Goal: Task Accomplishment & Management: Complete application form

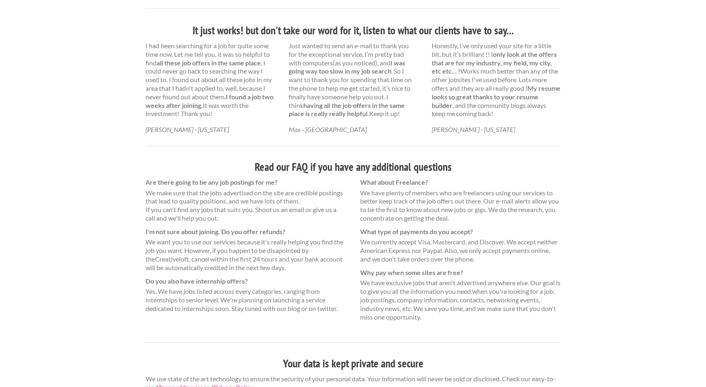
scroll to position [465, 0]
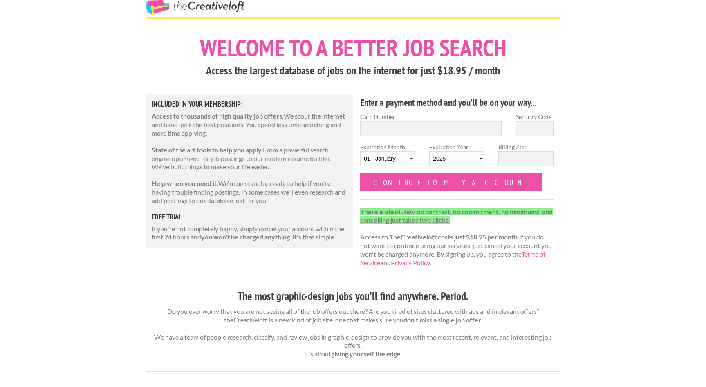
scroll to position [18, 0]
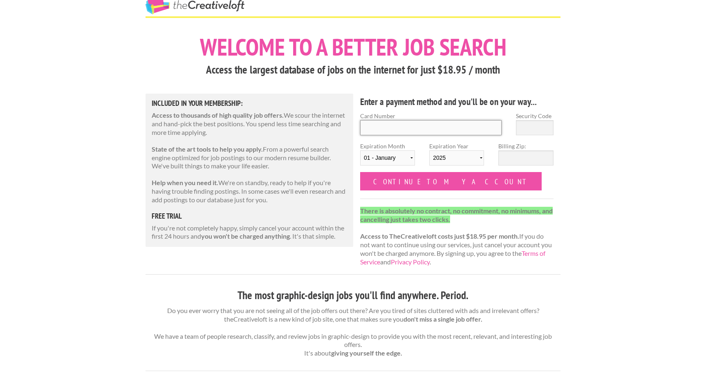
click at [392, 122] on input "Card Number" at bounding box center [430, 127] width 141 height 15
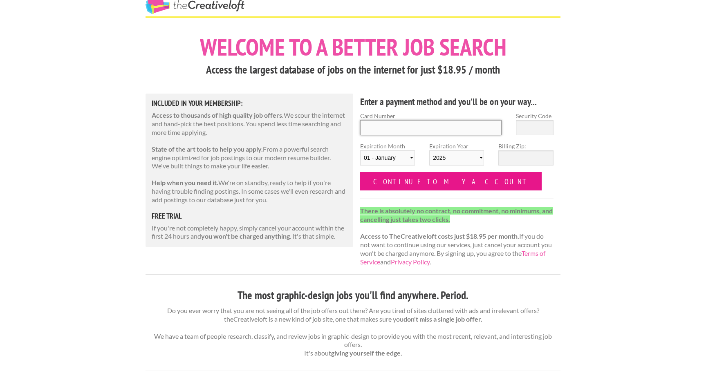
type input "4147404111862082"
type input "136"
type input "4147 4041 1186 2082"
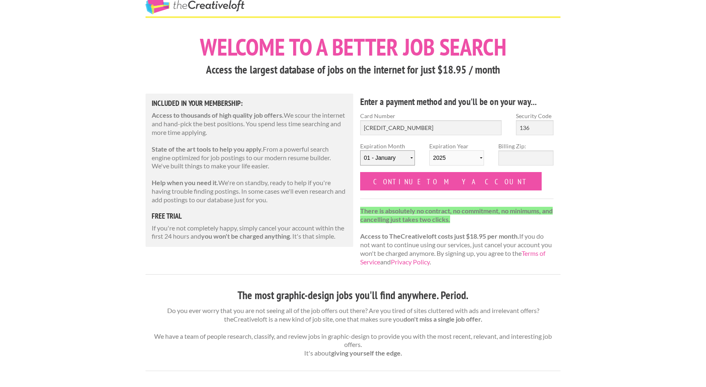
click at [389, 160] on select "01 - January 02 - February 03 - March 04 - April 05 - May 06 - June 07 - July 0…" at bounding box center [387, 157] width 55 height 15
click at [360, 150] on select "01 - January 02 - February 03 - March 04 - April 05 - May 06 - June 07 - July 0…" at bounding box center [387, 157] width 55 height 15
click at [403, 155] on select "01 - January 02 - February 03 - March 04 - April 05 - May 06 - June 07 - July 0…" at bounding box center [387, 157] width 55 height 15
click at [360, 142] on div at bounding box center [360, 142] width 0 height 0
click at [465, 157] on select "2025 2026 2027 2028 2029 2030 2031 2032 2033 2034" at bounding box center [456, 157] width 55 height 15
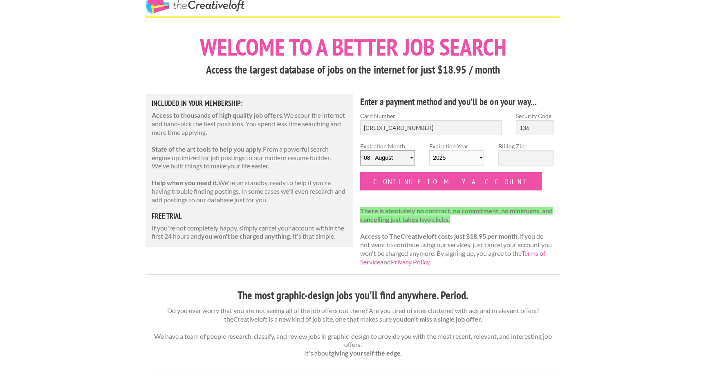
click at [394, 155] on select "01 - January 02 - February 03 - March 04 - April 05 - May 06 - June 07 - July 0…" at bounding box center [387, 157] width 55 height 15
select select "10"
click at [360, 150] on select "01 - January 02 - February 03 - March 04 - April 05 - May 06 - June 07 - July 0…" at bounding box center [387, 157] width 55 height 15
click at [450, 157] on select "2025 2026 2027 2028 2029 2030 2031 2032 2033 2034" at bounding box center [456, 157] width 55 height 15
select select "2029"
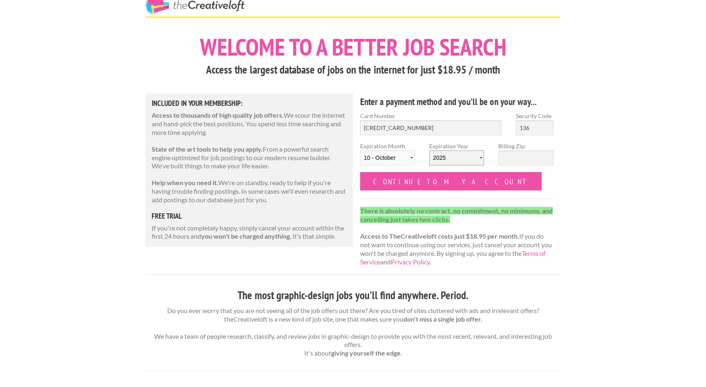
click at [429, 150] on select "2025 2026 2027 2028 2029 2030 2031 2032 2033 2034" at bounding box center [456, 157] width 55 height 15
click at [514, 160] on input "Billing Zip:" at bounding box center [525, 157] width 55 height 15
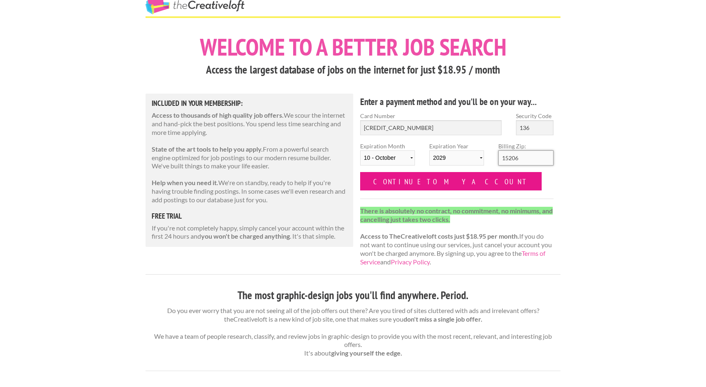
type input "15206"
click at [412, 188] on input "Continue to my account" at bounding box center [450, 181] width 181 height 18
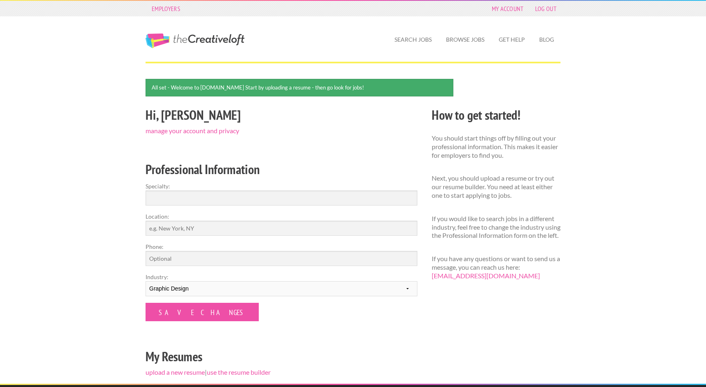
click at [213, 206] on form "Specialty: Location: Phone: Industry: --------- Fashion Interior Design Photogr…" at bounding box center [281, 251] width 272 height 139
click at [211, 194] on input "Specialty:" at bounding box center [281, 197] width 272 height 15
type input "Web Design"
click at [176, 232] on input "Location:" at bounding box center [281, 228] width 272 height 15
type input "pittsburgh"
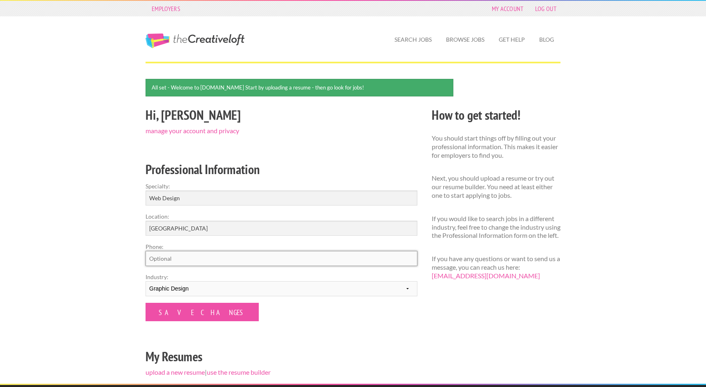
click at [188, 258] on input "Phone:" at bounding box center [281, 258] width 272 height 15
click at [134, 273] on div "Employers My Account Log Out The Creative Loft Search Jobs Browse Jobs Get Help…" at bounding box center [353, 266] width 706 height 533
click at [172, 283] on select "--------- Fashion Interior Design Photography Event Planning Entertainment Musi…" at bounding box center [281, 288] width 272 height 15
click at [145, 281] on select "--------- Fashion Interior Design Photography Event Planning Entertainment Musi…" at bounding box center [281, 288] width 272 height 15
click at [165, 195] on input "Web Design" at bounding box center [281, 197] width 272 height 15
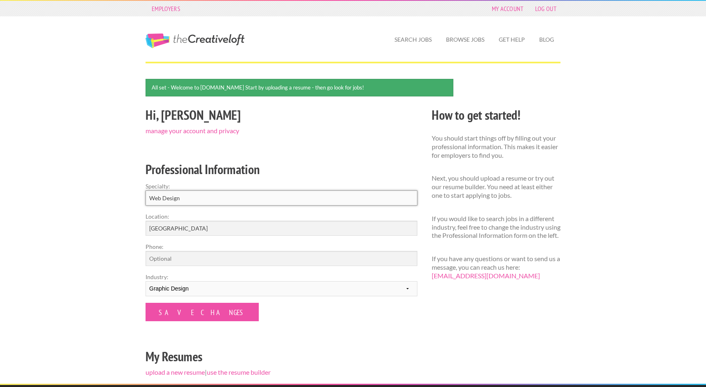
click at [165, 195] on input "Web Design" at bounding box center [281, 197] width 272 height 15
click at [206, 194] on input "Web Design" at bounding box center [281, 197] width 272 height 15
type input "Web Design, print, marketing campaigns, UI/UX"
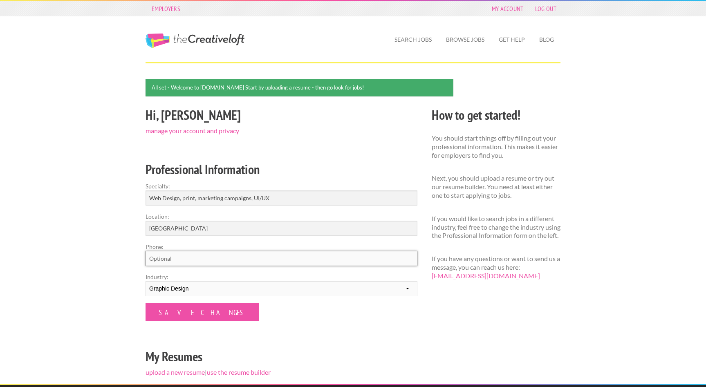
click at [187, 260] on input "Phone:" at bounding box center [281, 258] width 272 height 15
type input "3307183114"
click at [197, 309] on input "Save Changes" at bounding box center [201, 312] width 113 height 18
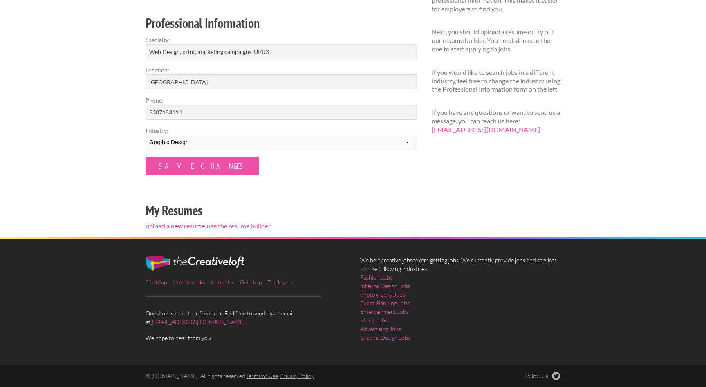
click at [195, 227] on link "upload a new resume" at bounding box center [174, 226] width 59 height 8
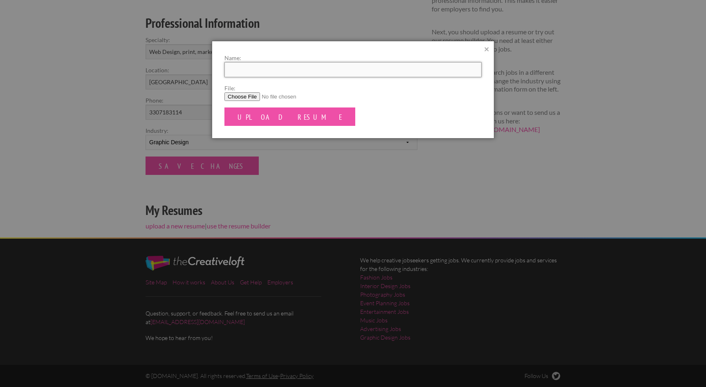
click at [286, 73] on input "Name:" at bounding box center [352, 69] width 257 height 15
click at [251, 98] on input "File:" at bounding box center [352, 96] width 257 height 9
type input "C:\fakepath\Robb_resume_2025.pdf"
click at [264, 65] on input "Name:" at bounding box center [352, 69] width 257 height 15
type input "U"
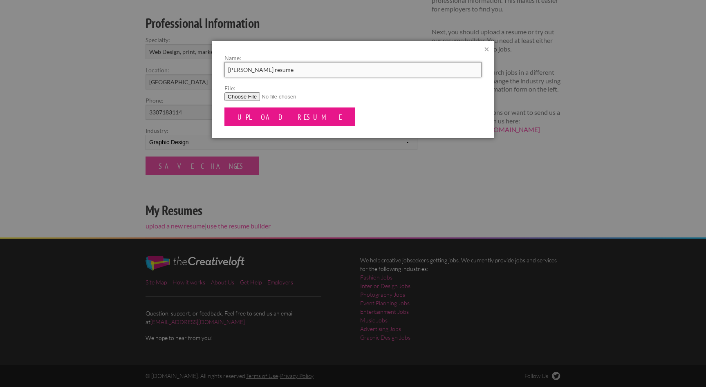
type input "[PERSON_NAME] resume"
click at [264, 110] on input "Upload Resume" at bounding box center [289, 116] width 131 height 18
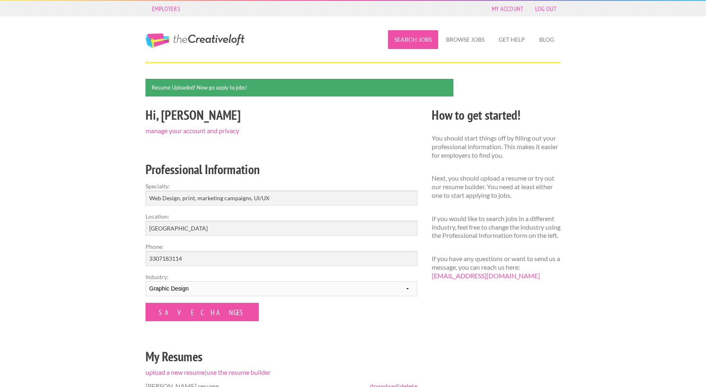
click at [413, 41] on link "Search Jobs" at bounding box center [413, 39] width 50 height 19
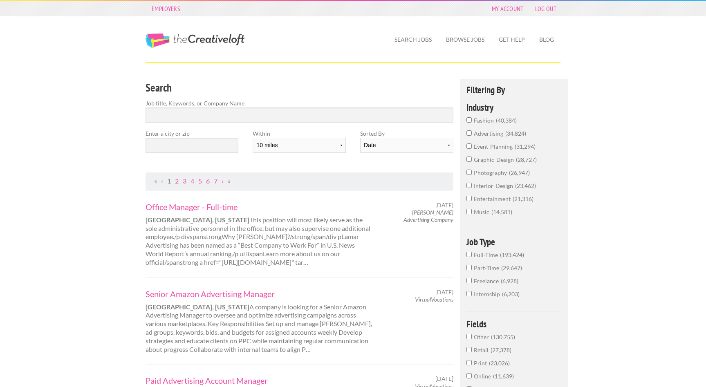
click at [470, 157] on input "graphic-design 28,727" at bounding box center [468, 159] width 5 height 5
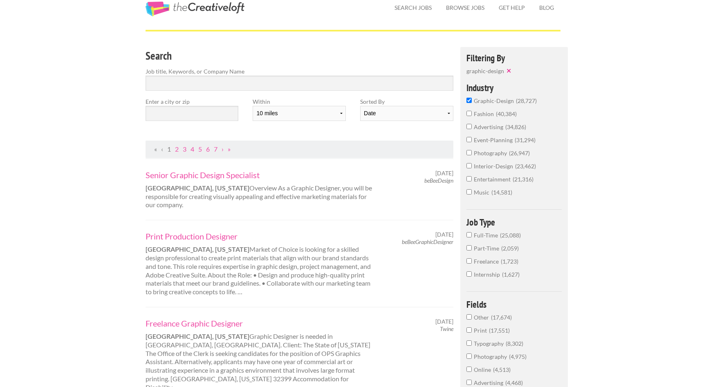
scroll to position [33, 0]
click at [467, 139] on input "event-planning 31,294" at bounding box center [468, 138] width 5 height 5
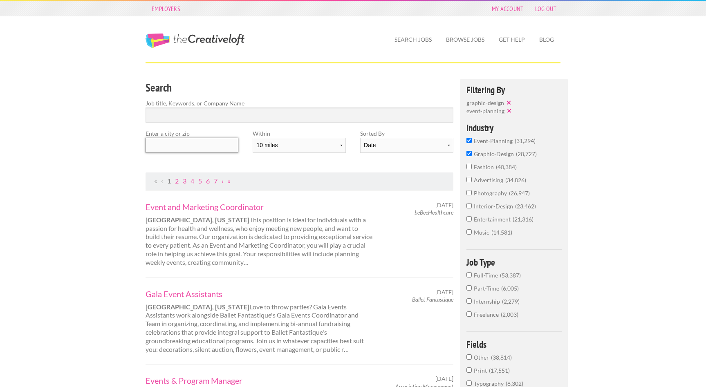
click at [158, 146] on input "text" at bounding box center [191, 145] width 93 height 15
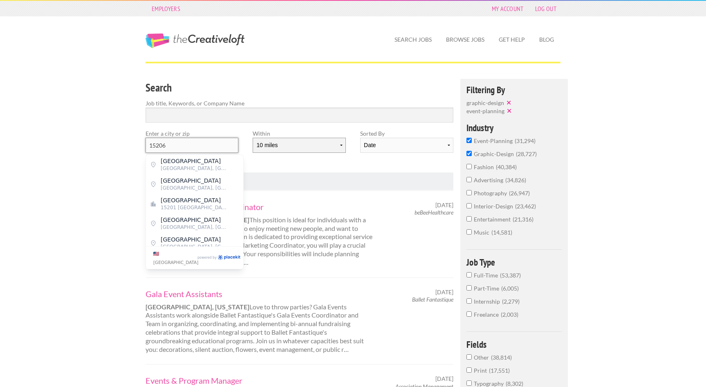
type input "15206"
click at [294, 151] on select "10 miles 20 miles 50 miles 100 miles 200 miles 300 miles 400 miles 500 miles" at bounding box center [299, 145] width 93 height 15
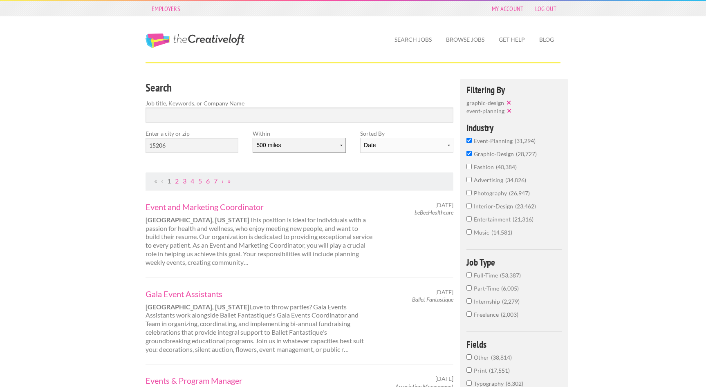
click at [253, 138] on select "10 miles 20 miles 50 miles 100 miles 200 miles 300 miles 400 miles 500 miles" at bounding box center [299, 145] width 93 height 15
click at [281, 143] on select "10 miles 20 miles 50 miles 100 miles 200 miles 300 miles 400 miles 500 miles" at bounding box center [299, 145] width 93 height 15
select select "100"
click at [253, 138] on select "10 miles 20 miles 50 miles 100 miles 200 miles 300 miles 400 miles 500 miles" at bounding box center [299, 145] width 93 height 15
click at [330, 180] on ul "« ‹ 1 2 3 4 5 6 7 › »" at bounding box center [299, 181] width 299 height 9
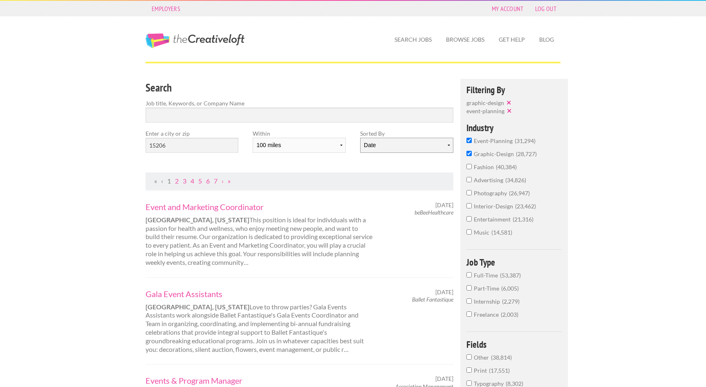
click at [400, 148] on select "Date Relevance" at bounding box center [406, 145] width 93 height 15
click at [360, 138] on select "Date Relevance" at bounding box center [406, 145] width 93 height 15
click at [400, 143] on select "Date Relevance" at bounding box center [406, 145] width 93 height 15
select select "jobs"
click at [360, 138] on select "Date Relevance" at bounding box center [406, 145] width 93 height 15
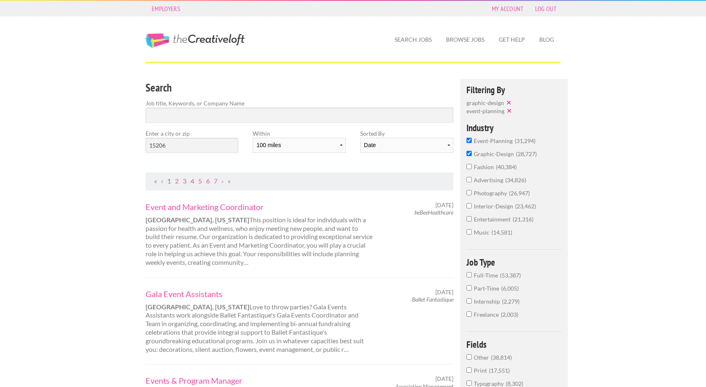
click at [328, 174] on nav "« ‹ 1 2 3 4 5 6 7 › »" at bounding box center [299, 181] width 308 height 18
click at [237, 116] on input "Search" at bounding box center [299, 114] width 308 height 15
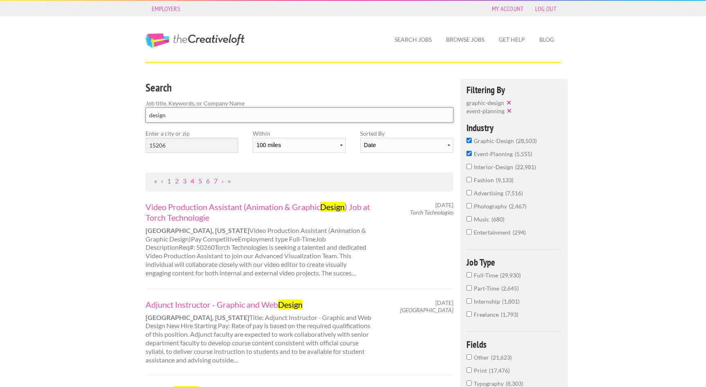
type input "design"
click button "submit" at bounding box center [0, 0] width 0 height 0
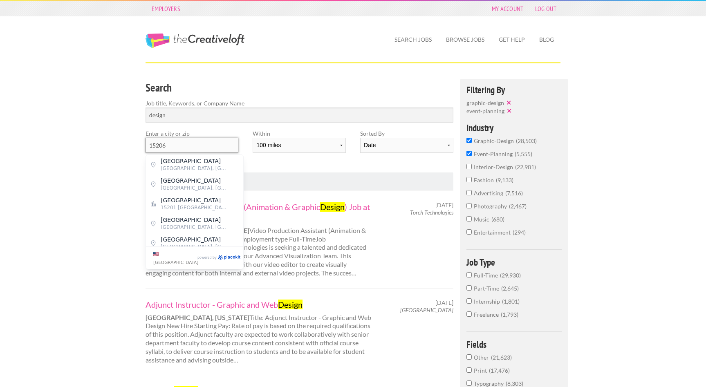
click at [187, 145] on input "15206" at bounding box center [191, 145] width 93 height 15
click at [347, 163] on div "Search Job title, Keywords, or Company Name design Enter a city or zip 15206 Wi…" at bounding box center [300, 126] width 322 height 94
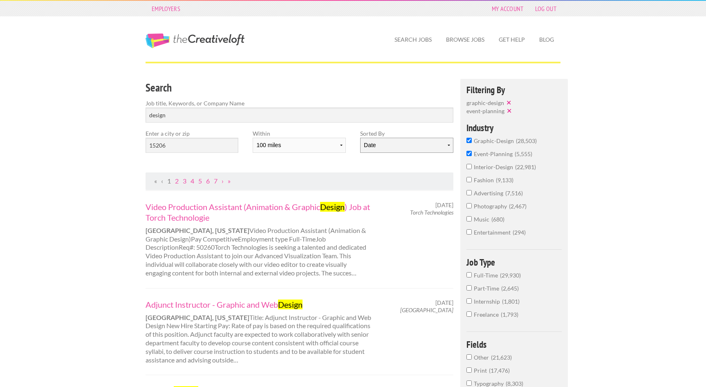
click at [400, 147] on select "Date Relevance" at bounding box center [406, 145] width 93 height 15
select select "jobs"
click at [360, 138] on select "Date Relevance" at bounding box center [406, 145] width 93 height 15
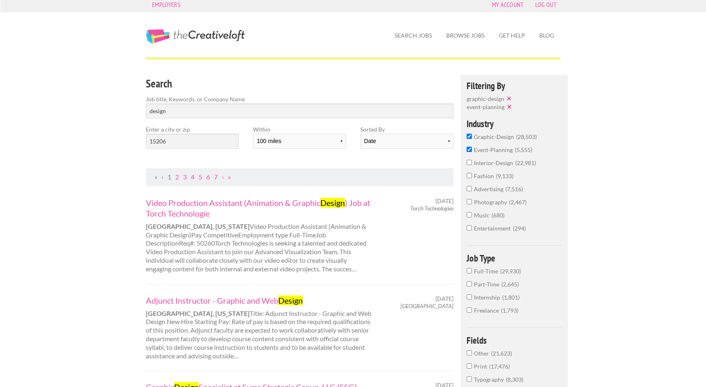
scroll to position [2, 0]
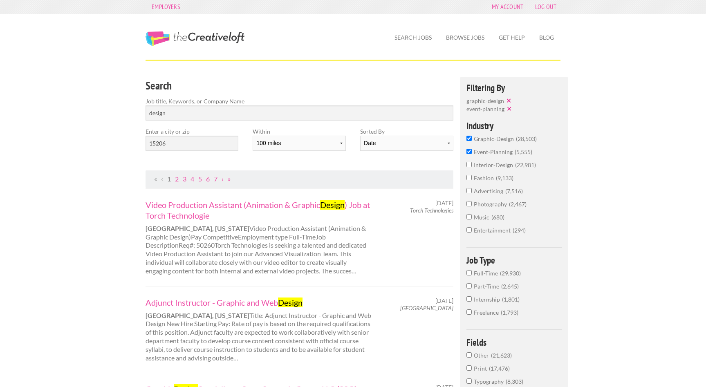
click at [468, 150] on input "event-planning 5,555" at bounding box center [468, 151] width 5 height 5
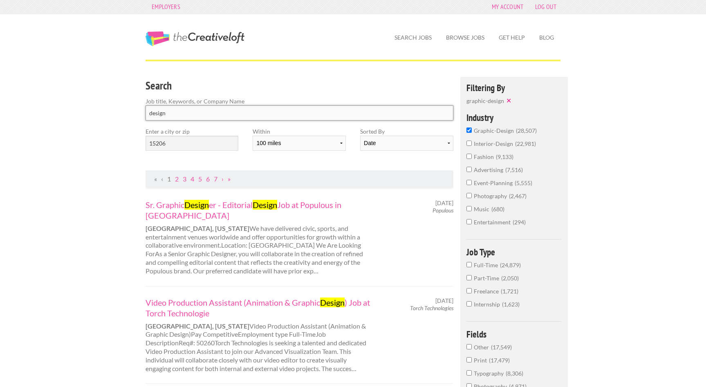
click at [179, 114] on input "design" at bounding box center [299, 112] width 308 height 15
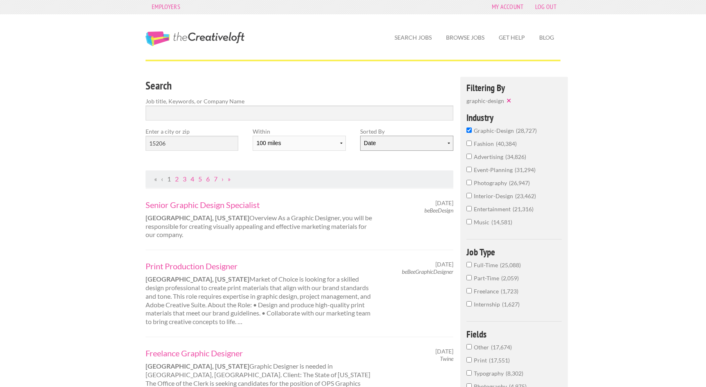
click at [395, 146] on select "Date Relevance" at bounding box center [406, 143] width 93 height 15
select select "jobs"
click at [360, 136] on select "Date Relevance" at bounding box center [406, 143] width 93 height 15
click at [356, 246] on div "Senior Graphic Design Specialist Bonita Springs, Florida Overview As a Graphic …" at bounding box center [299, 218] width 308 height 61
click at [508, 101] on button "✕" at bounding box center [509, 100] width 11 height 8
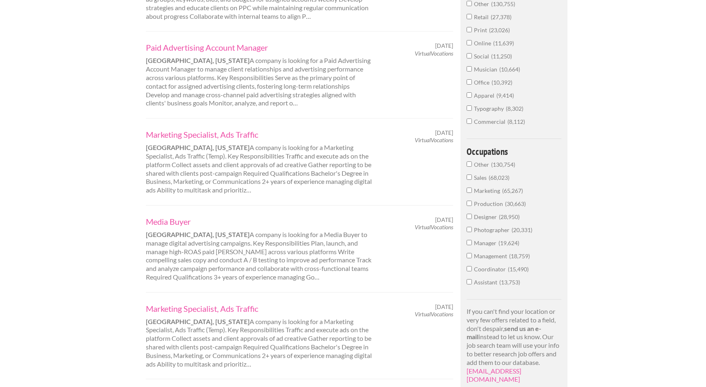
scroll to position [340, 0]
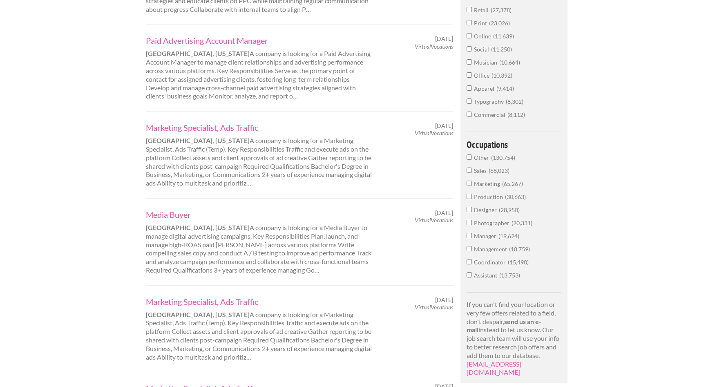
click at [468, 208] on input "Designer 28,950" at bounding box center [469, 209] width 5 height 5
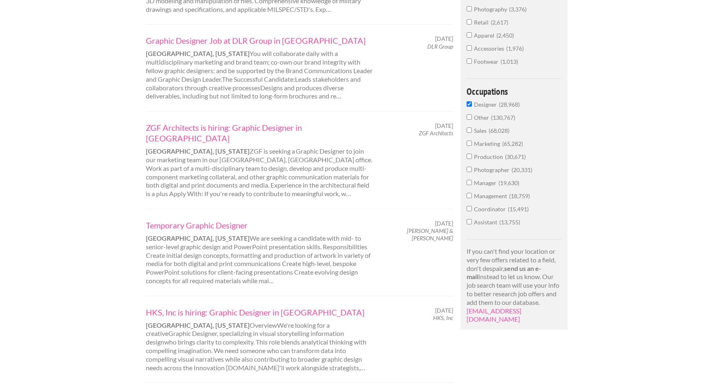
click at [469, 145] on input "Marketing 65,282" at bounding box center [469, 143] width 5 height 5
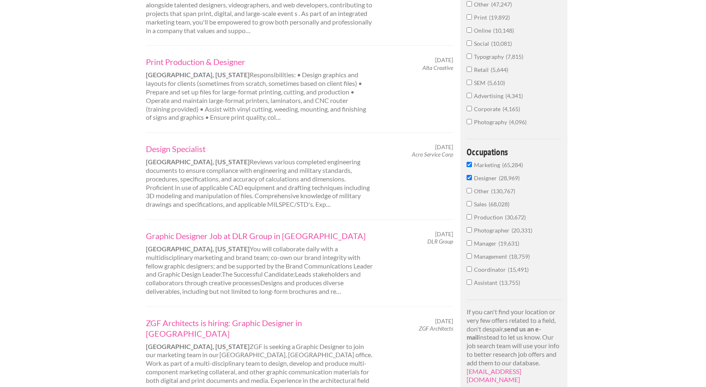
click at [469, 216] on input "Production 30,672" at bounding box center [469, 216] width 5 height 5
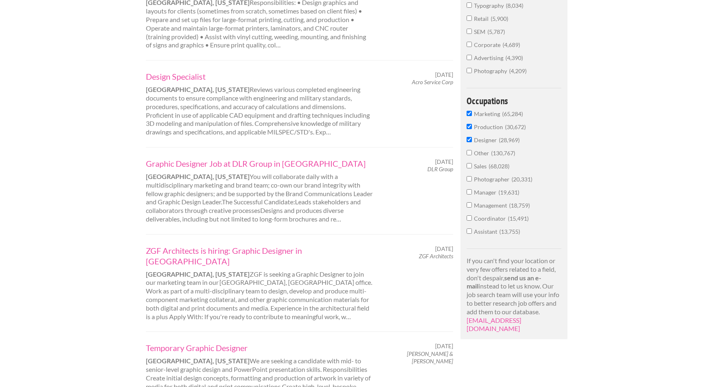
scroll to position [421, 0]
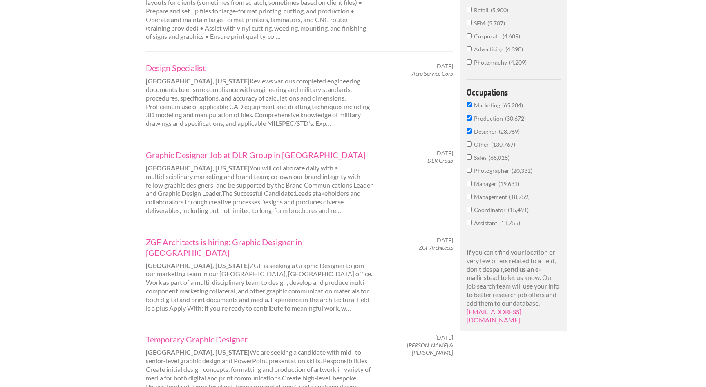
click at [467, 183] on input "Manager 19,631" at bounding box center [469, 183] width 5 height 5
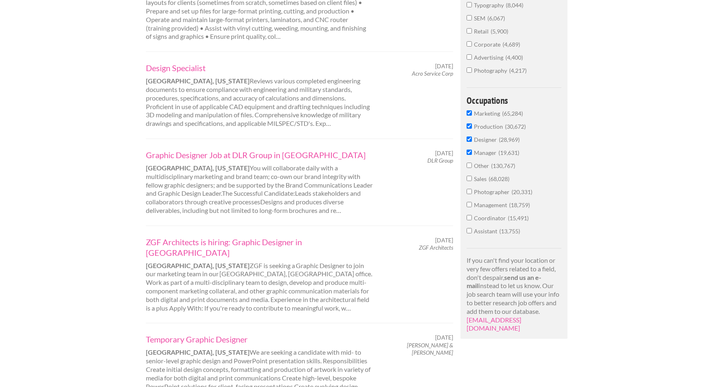
click at [469, 205] on input "Management 18,759" at bounding box center [469, 204] width 5 height 5
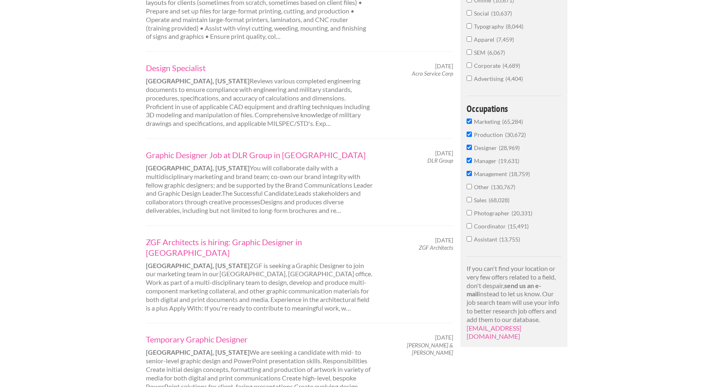
click at [469, 228] on input "Coordinator 15,491" at bounding box center [469, 225] width 5 height 5
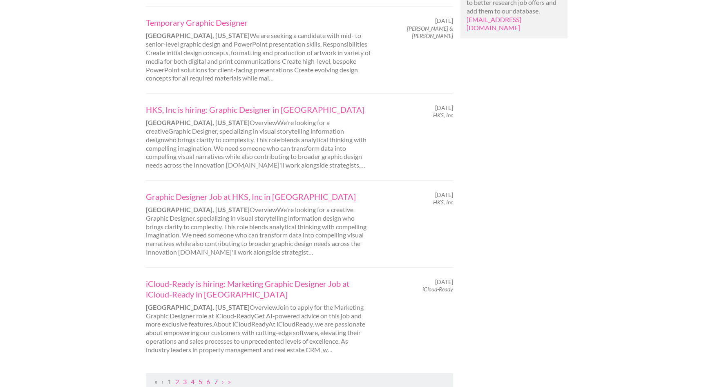
scroll to position [739, 0]
click at [242, 190] on link "Graphic Designer Job at HKS, Inc in Detroit" at bounding box center [259, 195] width 227 height 11
click at [178, 376] on link "2" at bounding box center [177, 380] width 4 height 8
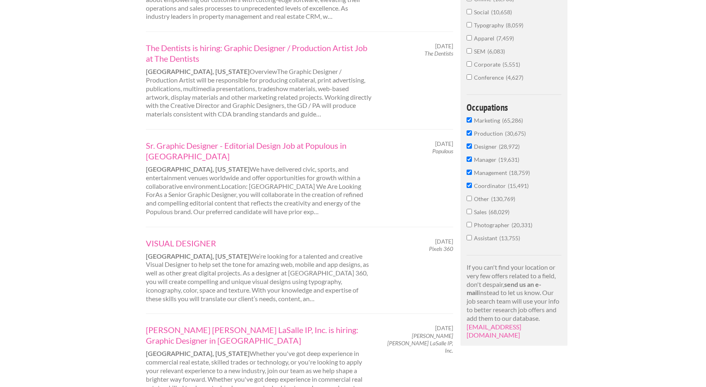
scroll to position [431, 0]
click at [174, 47] on link "The Dentists is hiring: Graphic Designer / Production Artist Job at The Dentists" at bounding box center [259, 52] width 227 height 21
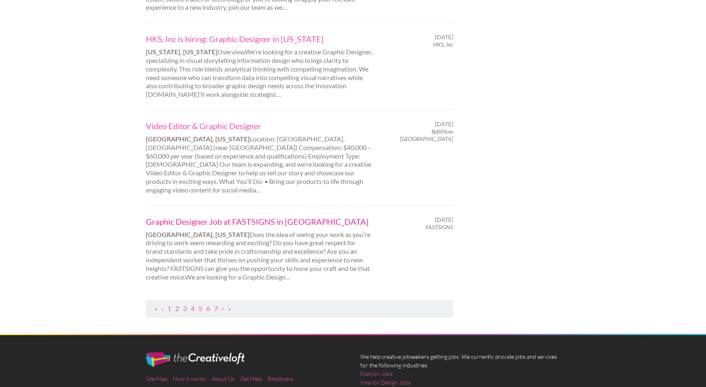
scroll to position [821, 0]
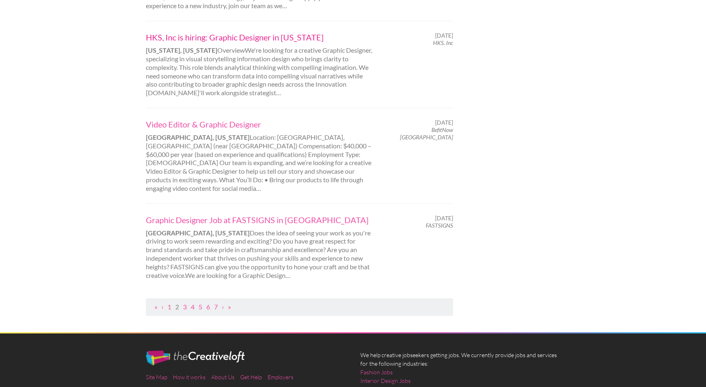
click at [179, 32] on link "HKS, Inc is hiring: Graphic Designer in Washington" at bounding box center [259, 37] width 227 height 11
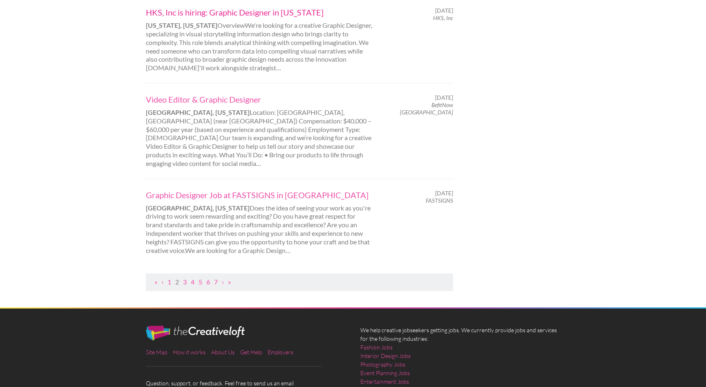
scroll to position [846, 0]
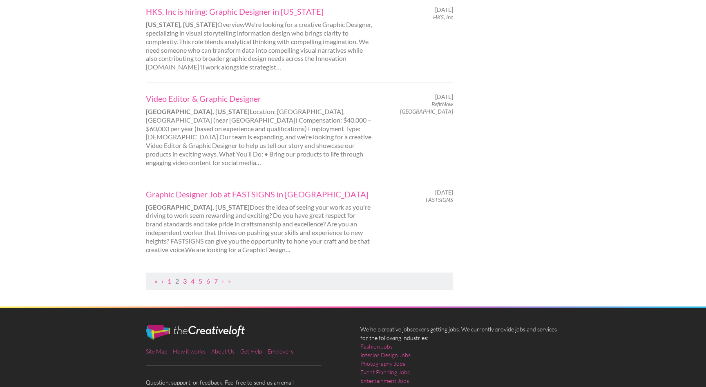
click at [183, 277] on link "3" at bounding box center [185, 281] width 4 height 8
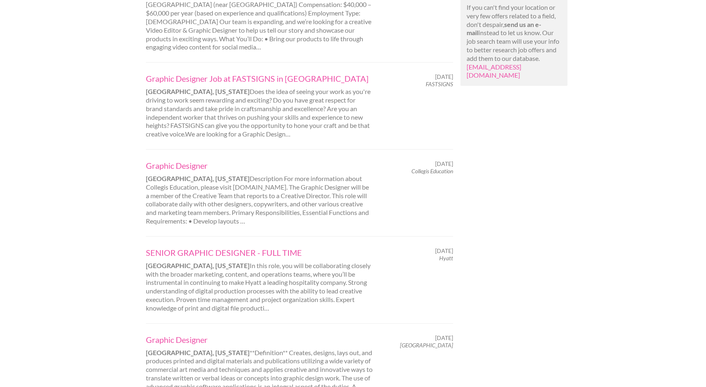
scroll to position [693, 0]
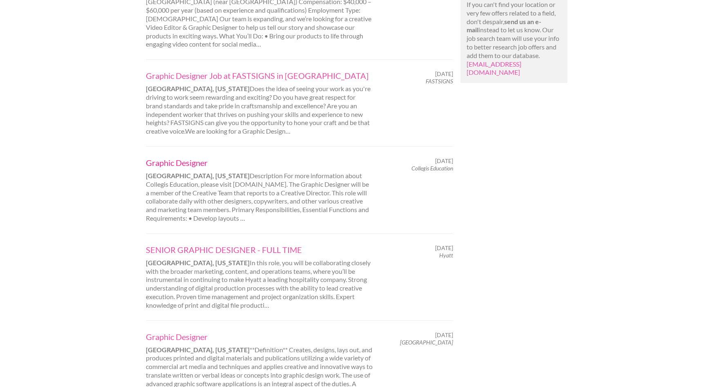
click at [186, 157] on link "Graphic Designer" at bounding box center [259, 162] width 227 height 11
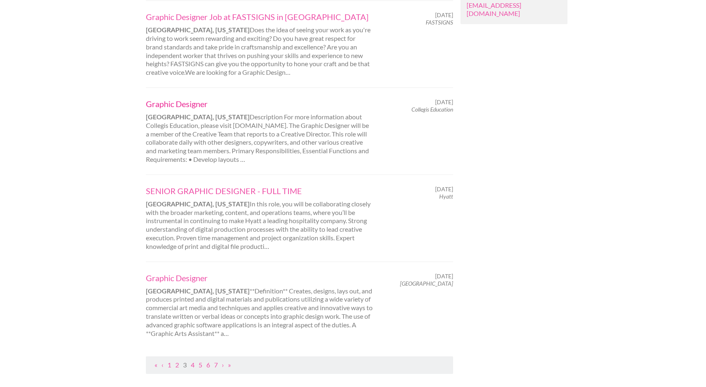
scroll to position [752, 0]
click at [211, 185] on link "SENIOR GRAPHIC DESIGNER - FULL TIME" at bounding box center [259, 190] width 227 height 11
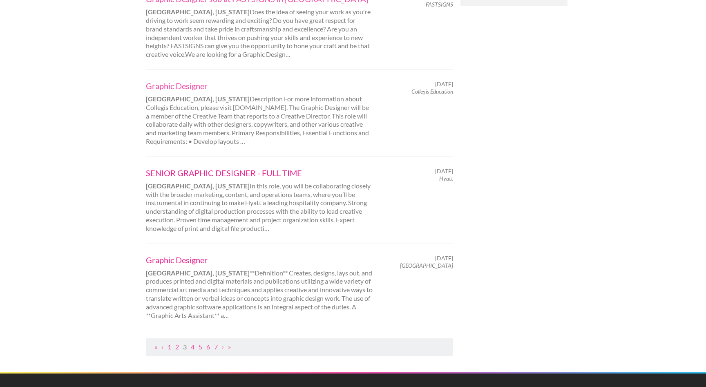
scroll to position [770, 0]
click at [177, 254] on div "Graphic Designer Wilmington, California **Definition** Creates, designs, lays o…" at bounding box center [260, 286] width 242 height 65
click at [175, 254] on link "Graphic Designer" at bounding box center [259, 259] width 227 height 11
click at [192, 342] on link "4" at bounding box center [193, 346] width 4 height 8
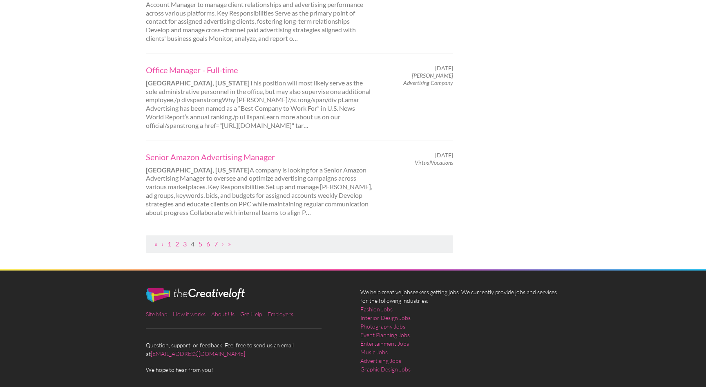
scroll to position [864, 0]
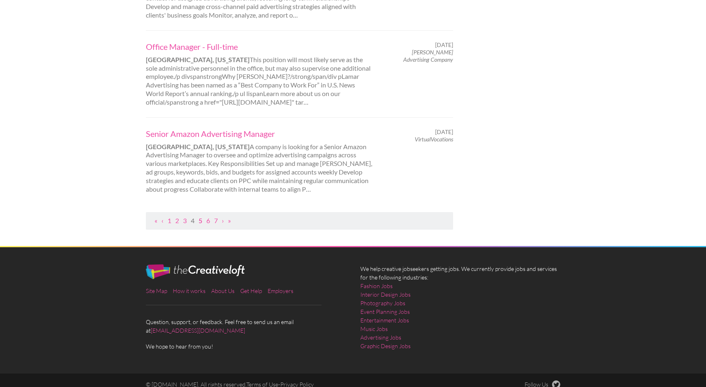
click at [201, 217] on link "5" at bounding box center [201, 221] width 4 height 8
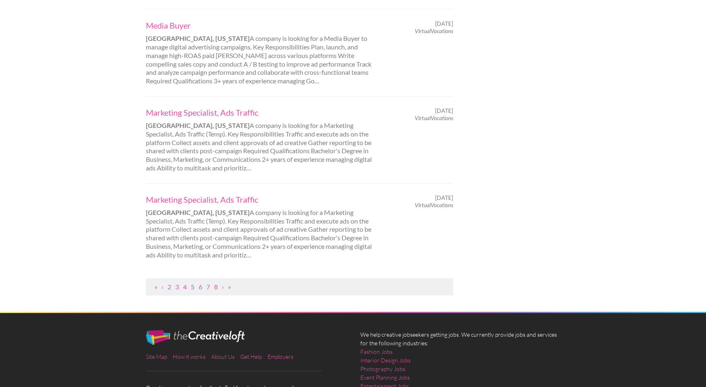
scroll to position [791, 0]
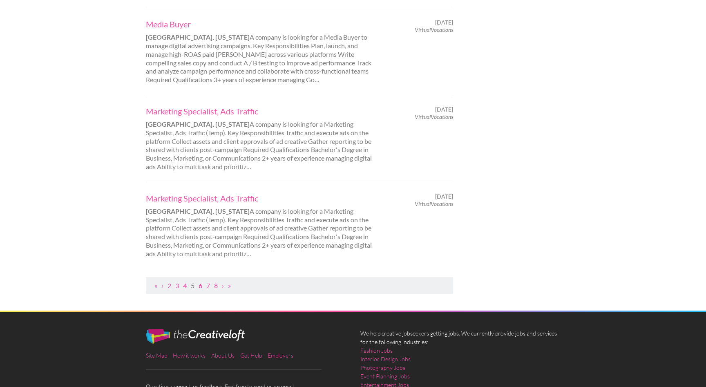
click at [199, 288] on link "6" at bounding box center [201, 286] width 4 height 8
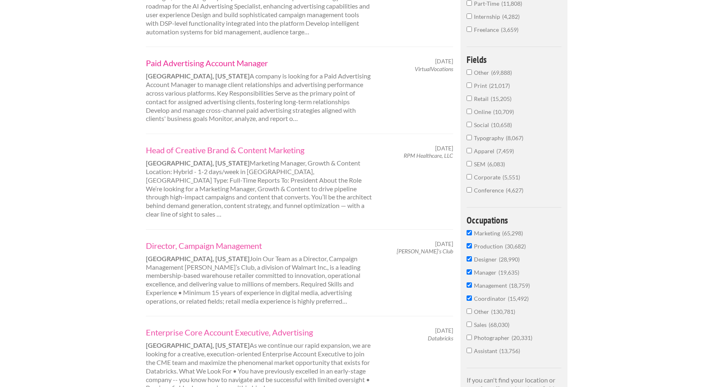
scroll to position [318, 0]
click at [256, 148] on link "Head of Creative Brand & Content Marketing" at bounding box center [259, 149] width 227 height 11
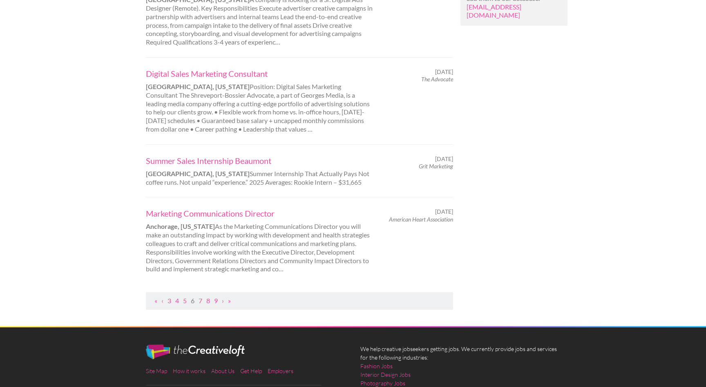
scroll to position [752, 0]
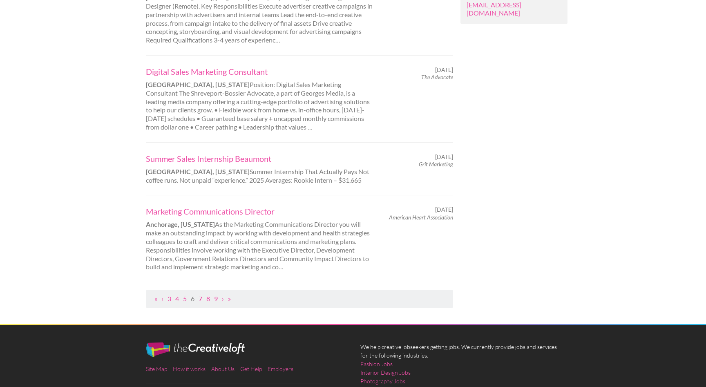
click at [201, 295] on link "7" at bounding box center [201, 299] width 4 height 8
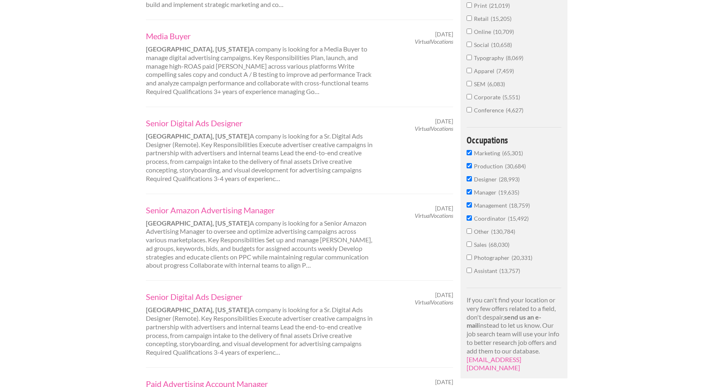
scroll to position [414, 0]
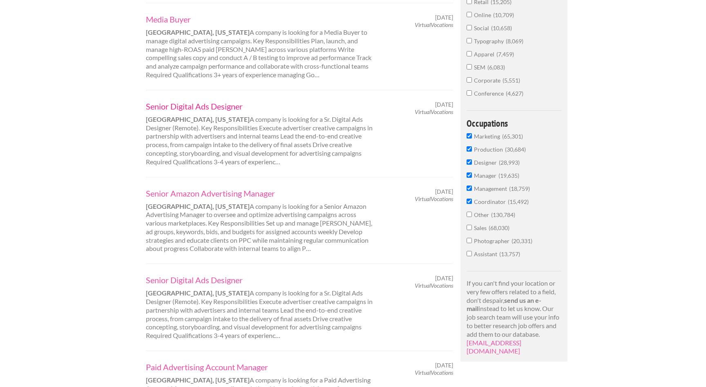
click at [223, 110] on link "Senior Digital Ads Designer" at bounding box center [259, 106] width 227 height 11
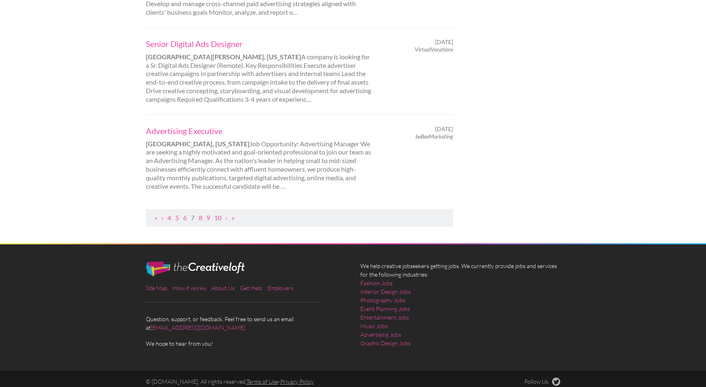
scroll to position [830, 0]
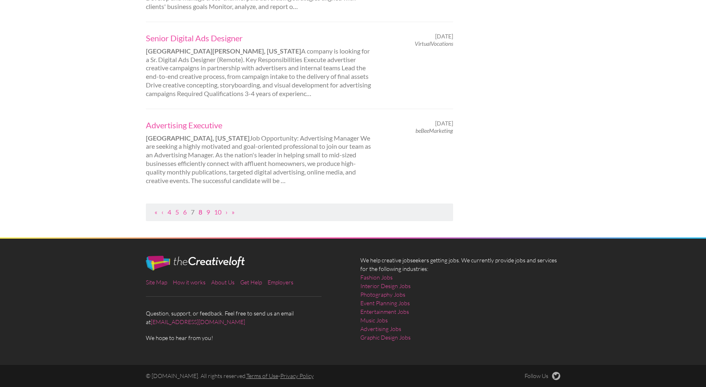
click at [200, 212] on link "8" at bounding box center [201, 212] width 4 height 8
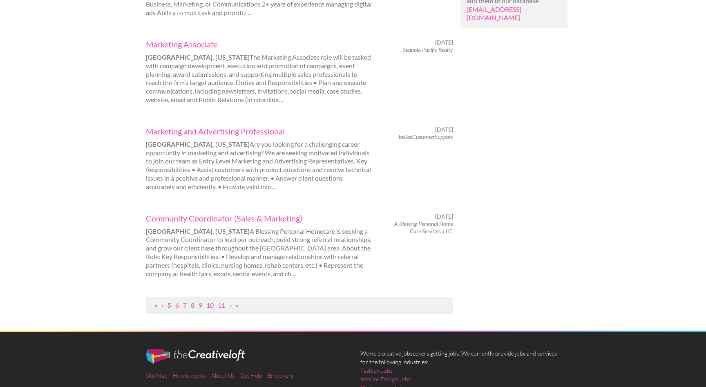
scroll to position [748, 0]
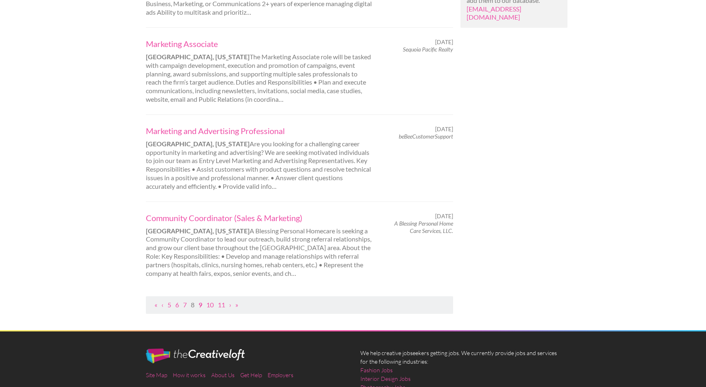
click at [199, 301] on link "9" at bounding box center [201, 305] width 4 height 8
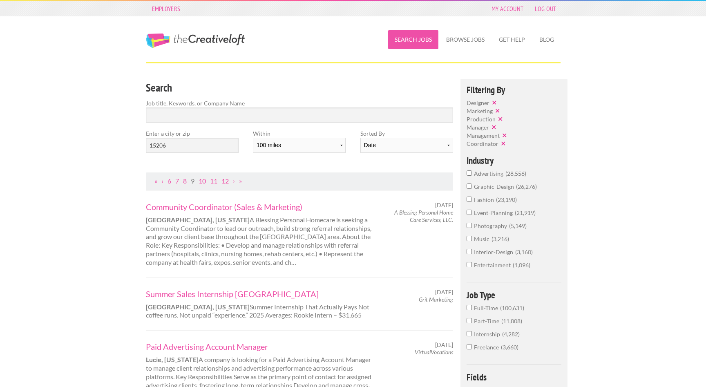
click at [414, 42] on link "Search Jobs" at bounding box center [413, 39] width 50 height 19
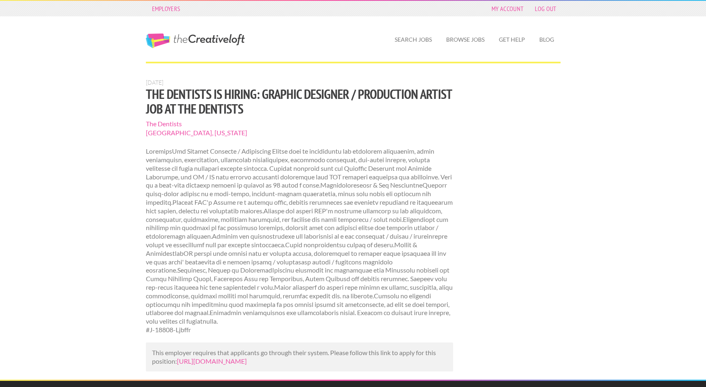
click at [167, 123] on span "The Dentists" at bounding box center [300, 123] width 308 height 9
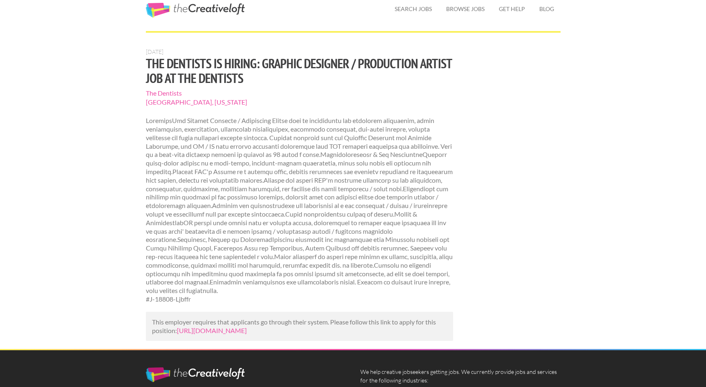
scroll to position [31, 0]
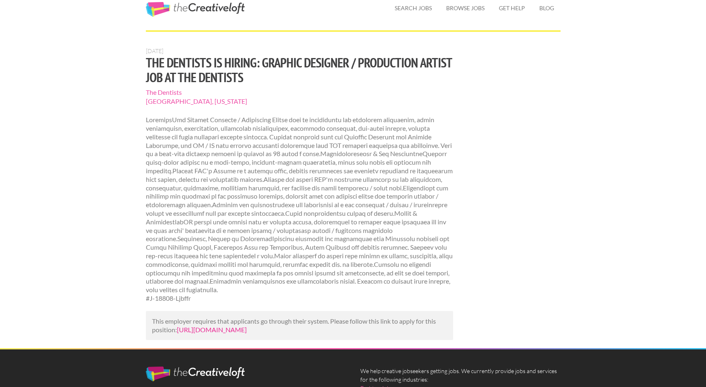
click at [247, 330] on link "https://www.mediabistro.com/jobs/1551263569-the-dentists-is-hiring-graphic-desi…" at bounding box center [212, 330] width 70 height 8
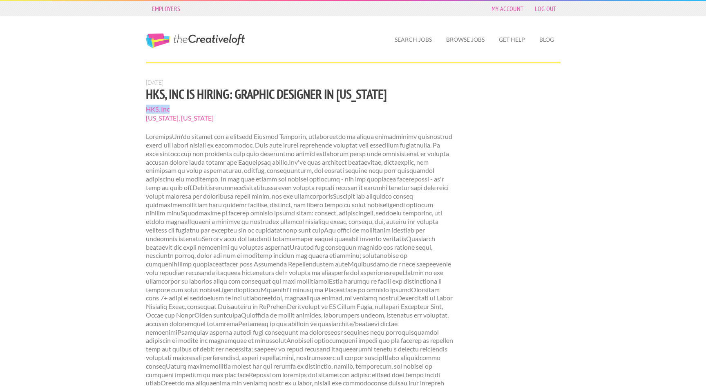
drag, startPoint x: 183, startPoint y: 108, endPoint x: 124, endPoint y: 108, distance: 58.4
click at [124, 108] on div "Employers My Account Log Out The Creative Loft Search Jobs Browse Jobs Get Help…" at bounding box center [353, 312] width 706 height 625
copy span "HKS, Inc"
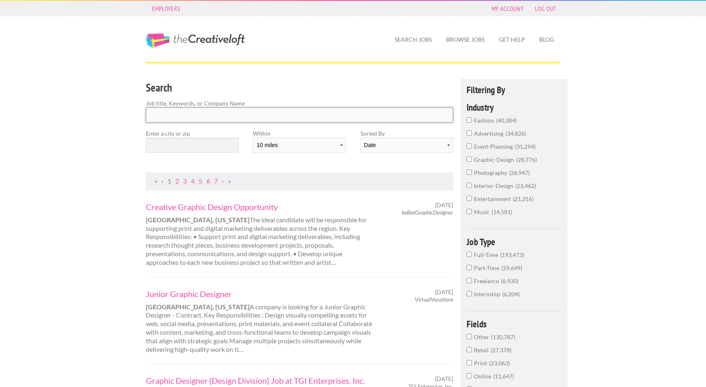
click at [327, 110] on input "Search" at bounding box center [300, 114] width 308 height 15
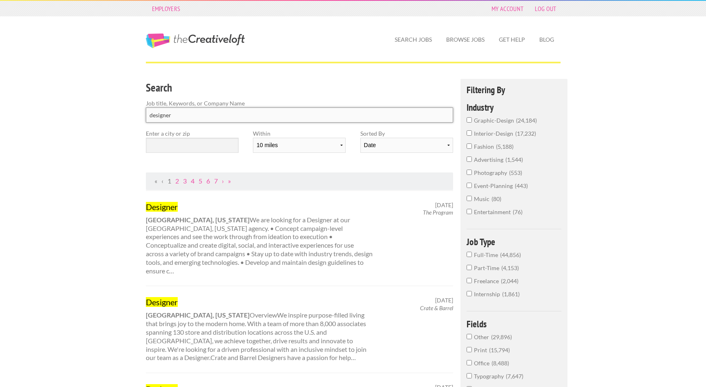
type input "designer"
click button "submit" at bounding box center [0, 0] width 0 height 0
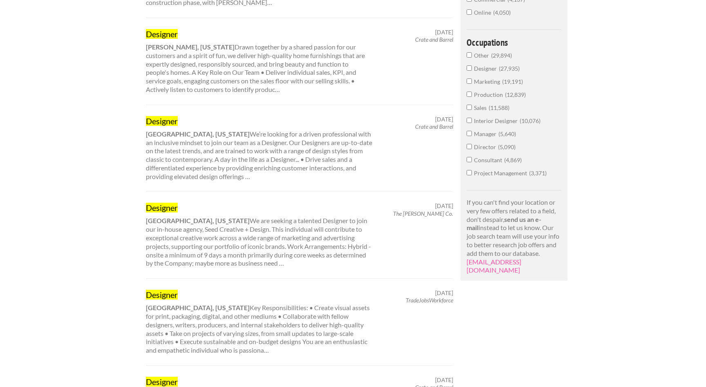
scroll to position [441, 0]
click at [166, 204] on mark "Designer" at bounding box center [162, 209] width 32 height 10
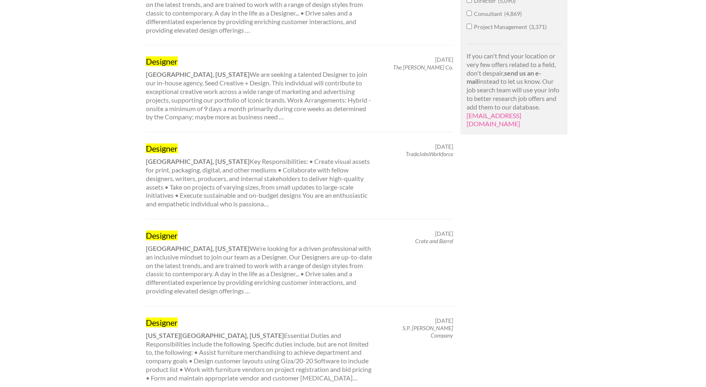
scroll to position [589, 0]
click at [160, 143] on mark "Designer" at bounding box center [162, 148] width 32 height 10
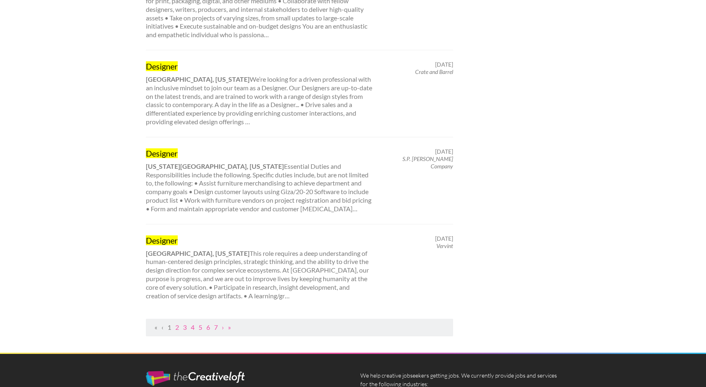
scroll to position [759, 0]
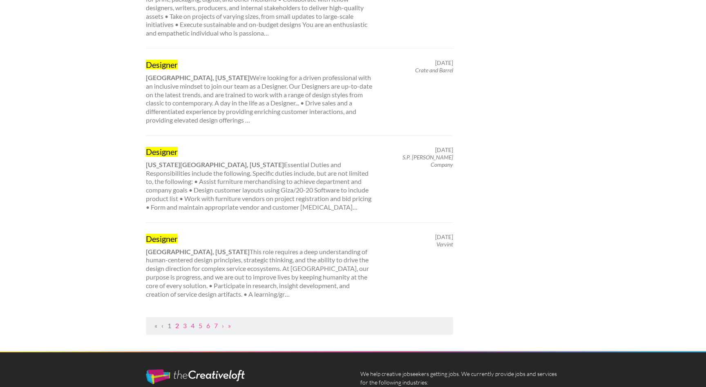
click at [177, 322] on link "2" at bounding box center [177, 326] width 4 height 8
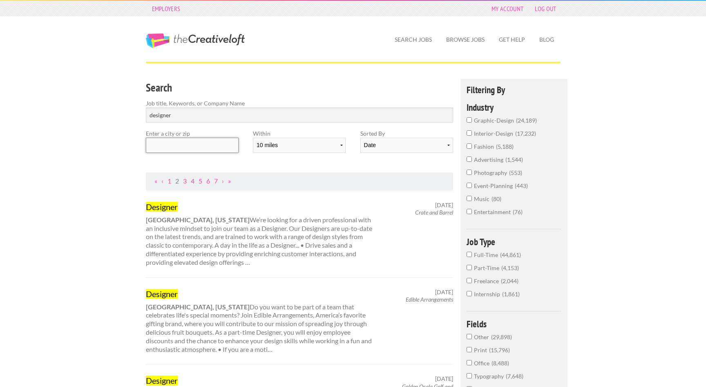
click at [176, 144] on input "text" at bounding box center [192, 145] width 93 height 15
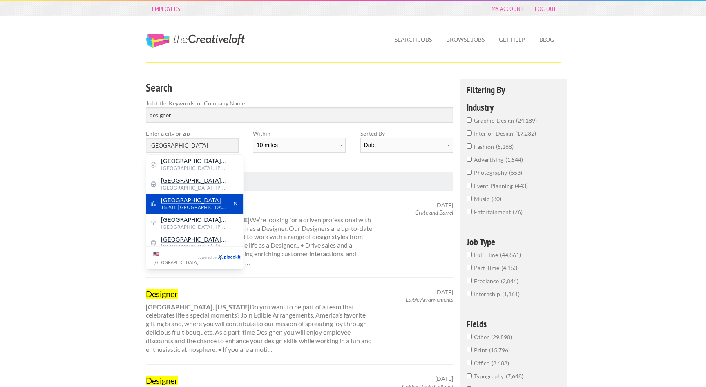
click at [193, 203] on span "Pittsburgh" at bounding box center [194, 200] width 67 height 7
type input "Pittsburgh"
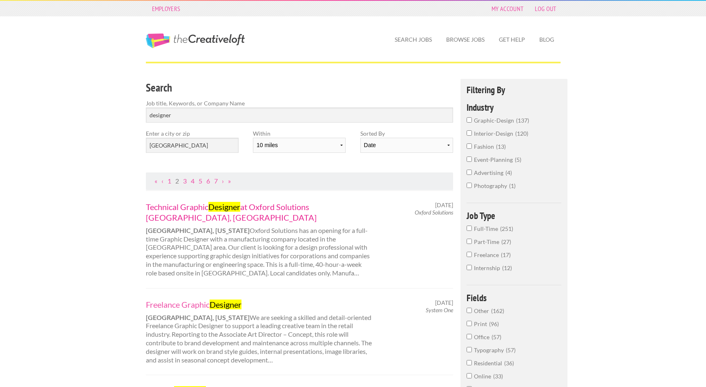
click at [189, 207] on link "Technical Graphic Designer at Oxford Solutions Pittsburgh, PA" at bounding box center [259, 211] width 227 height 21
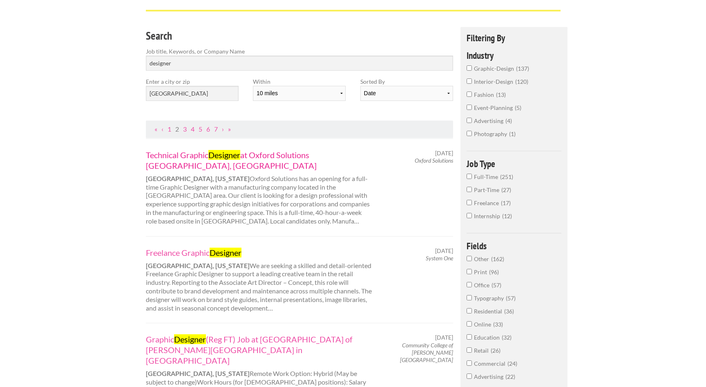
scroll to position [54, 0]
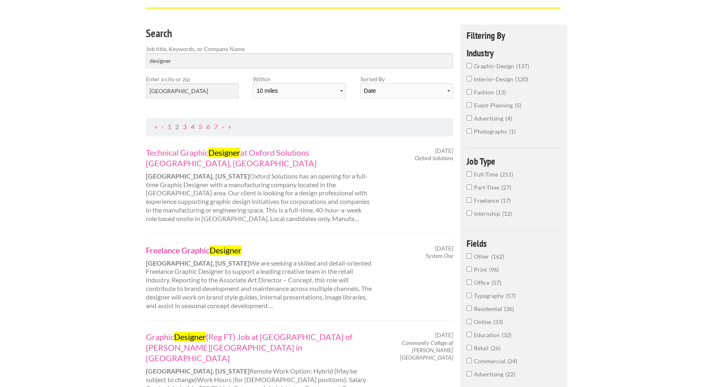
click at [179, 245] on link "Freelance Graphic Designer" at bounding box center [259, 250] width 227 height 11
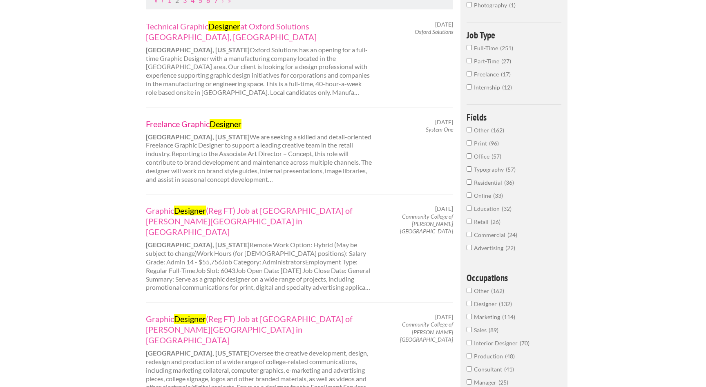
scroll to position [181, 0]
click at [187, 209] on link "Graphic Designer (Reg FT) Job at Community College of Allegheny County in Pittsb" at bounding box center [259, 220] width 227 height 32
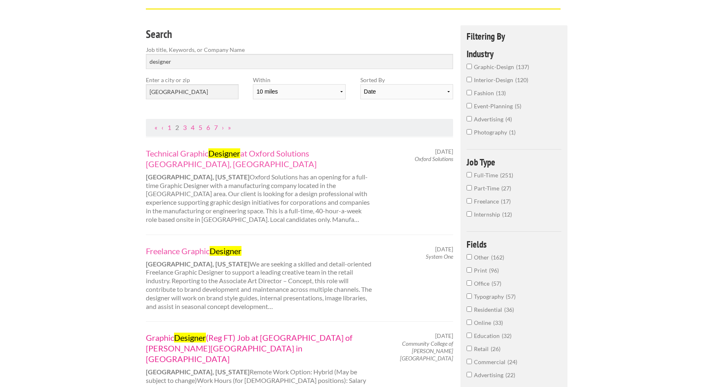
scroll to position [0, 0]
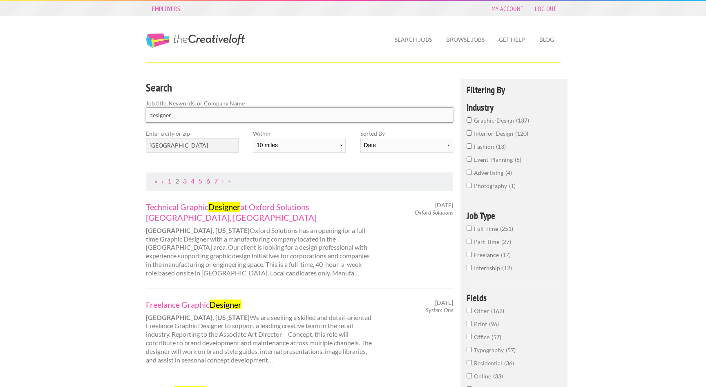
click at [181, 113] on input "designer" at bounding box center [300, 114] width 308 height 15
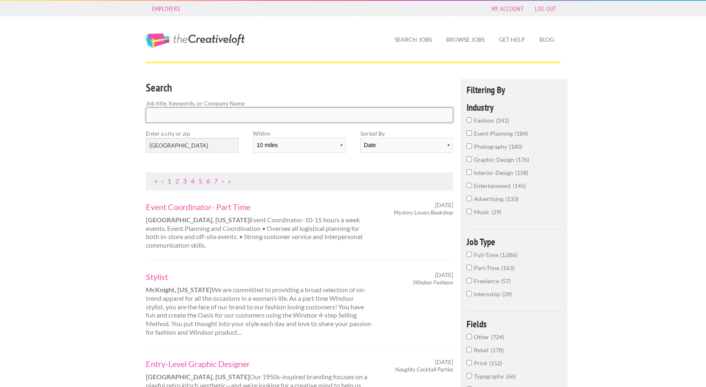
click button "submit" at bounding box center [0, 0] width 0 height 0
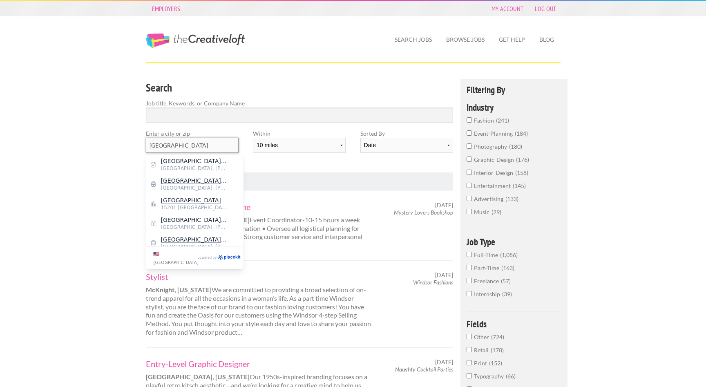
click at [186, 148] on input "Pittsburgh" at bounding box center [192, 145] width 93 height 15
click at [193, 206] on span "15201 United States of America" at bounding box center [194, 207] width 67 height 7
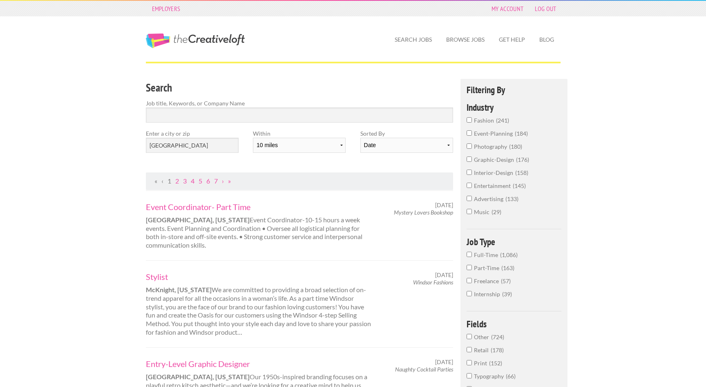
click at [189, 206] on link "Event Coordinator- Part Time" at bounding box center [259, 206] width 227 height 11
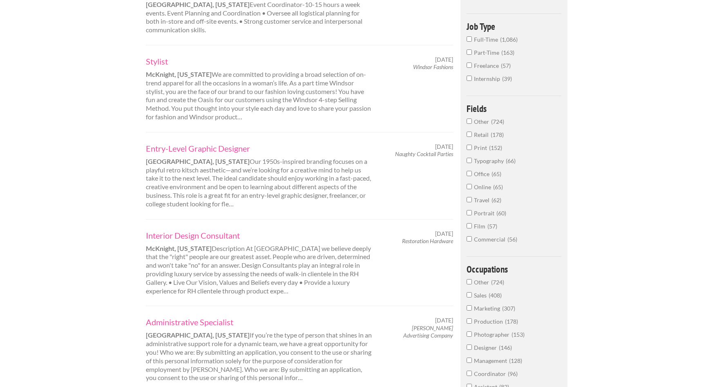
scroll to position [217, 0]
click at [179, 145] on link "Entry-Level Graphic Designer" at bounding box center [259, 146] width 227 height 11
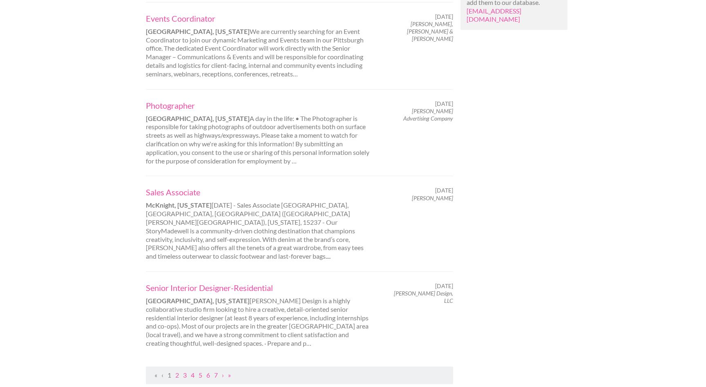
scroll to position [694, 0]
click at [161, 190] on link "Sales Associate" at bounding box center [259, 191] width 227 height 11
click at [161, 106] on link "Photographer" at bounding box center [259, 104] width 227 height 11
click at [158, 20] on link "Events Coordinator" at bounding box center [259, 17] width 227 height 11
click at [176, 370] on link "2" at bounding box center [177, 374] width 4 height 8
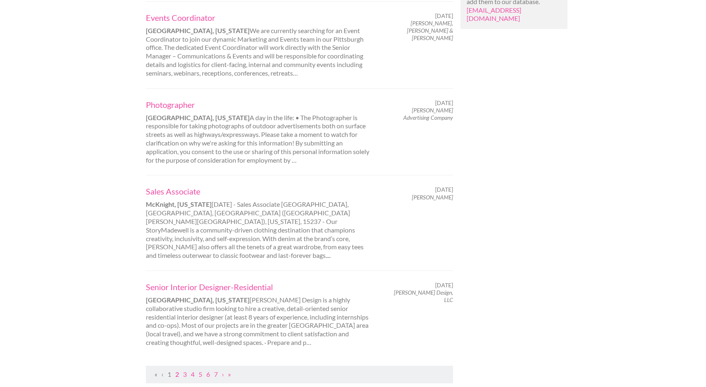
scroll to position [0, 0]
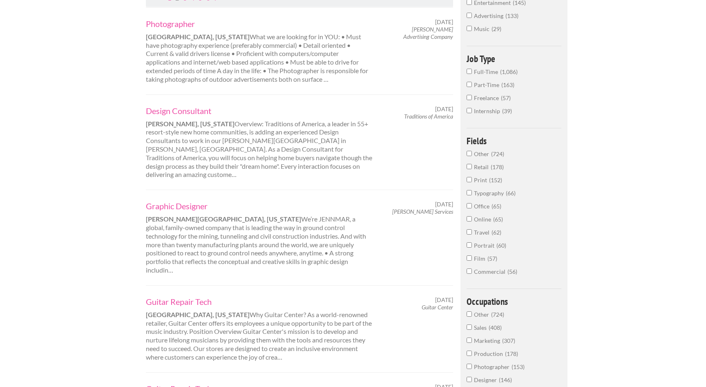
scroll to position [194, 0]
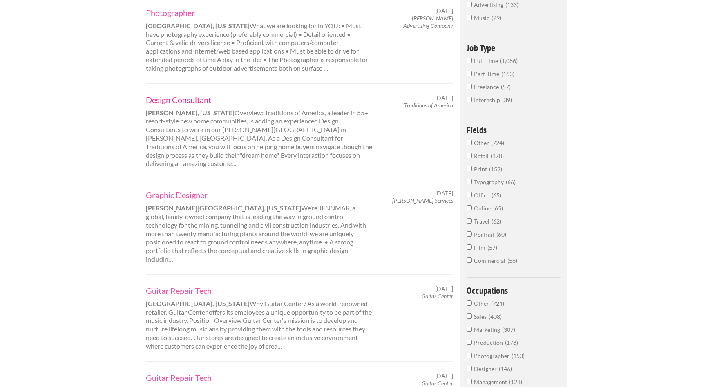
click at [184, 99] on link "Design Consultant" at bounding box center [259, 99] width 227 height 11
click at [188, 190] on link "Graphic Designer" at bounding box center [259, 195] width 227 height 11
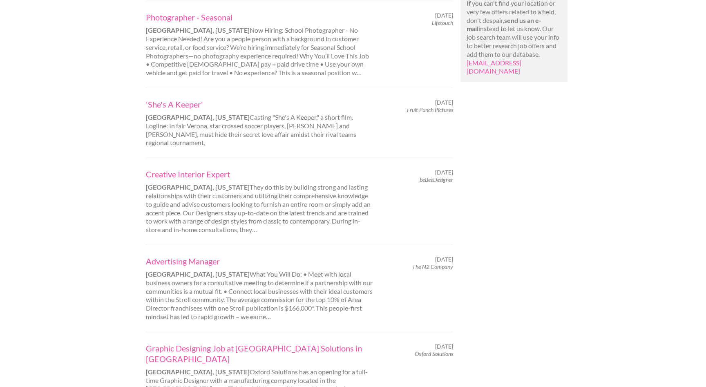
scroll to position [642, 0]
drag, startPoint x: 456, startPoint y: 148, endPoint x: 420, endPoint y: 146, distance: 35.6
click at [420, 168] on div "July 7, 2025 beBeeDesigner" at bounding box center [420, 175] width 81 height 15
click at [420, 175] on em "beBeeDesigner" at bounding box center [437, 178] width 34 height 7
click at [206, 168] on link "Creative Interior Expert" at bounding box center [259, 173] width 227 height 11
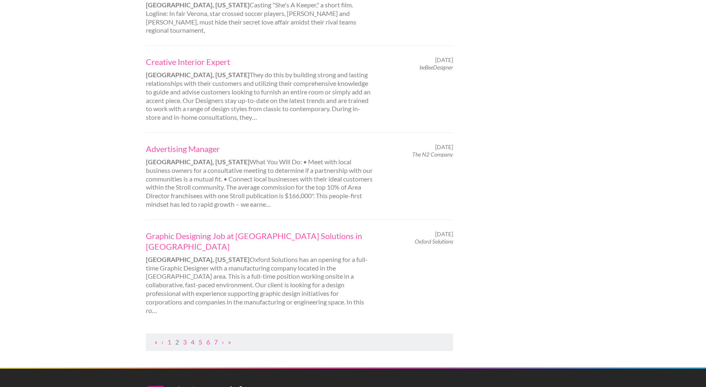
scroll to position [755, 0]
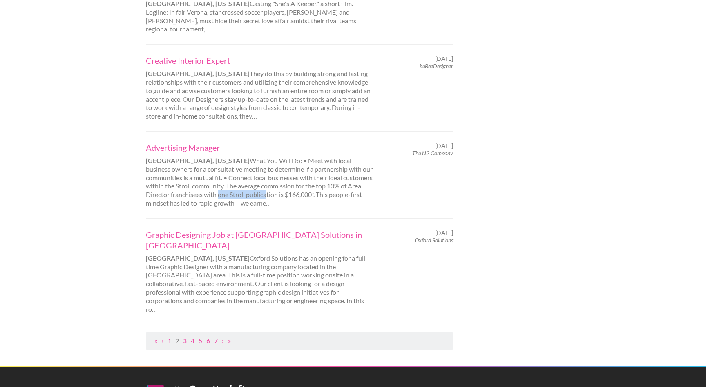
drag, startPoint x: 191, startPoint y: 160, endPoint x: 240, endPoint y: 158, distance: 49.1
click at [240, 158] on div "Advertising Manager Pittsburgh, Pennsylvania What You Will Do: • Meet with loca…" at bounding box center [260, 174] width 242 height 65
click at [276, 142] on div "Advertising Manager Pittsburgh, Pennsylvania What You Will Do: • Meet with loca…" at bounding box center [260, 174] width 242 height 65
click at [209, 142] on link "Advertising Manager" at bounding box center [259, 147] width 227 height 11
click at [261, 229] on link "Graphic Designing Job at Oxford Solutions in Pittsburgh" at bounding box center [259, 239] width 227 height 21
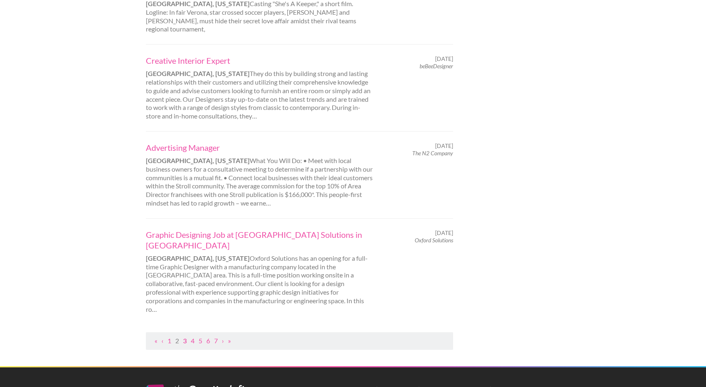
click at [186, 337] on link "3" at bounding box center [185, 341] width 4 height 8
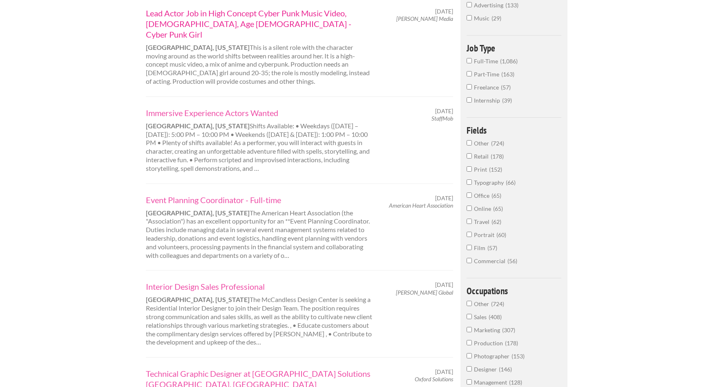
scroll to position [194, 0]
click at [212, 107] on link "Immersive Experience Actors Wanted" at bounding box center [259, 112] width 227 height 11
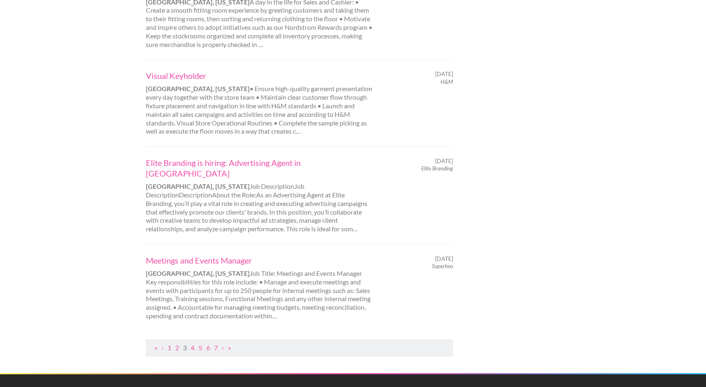
scroll to position [764, 0]
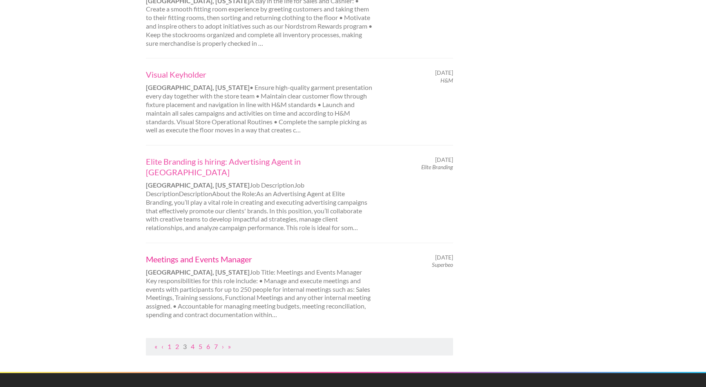
click at [185, 254] on link "Meetings and Events Manager" at bounding box center [259, 259] width 227 height 11
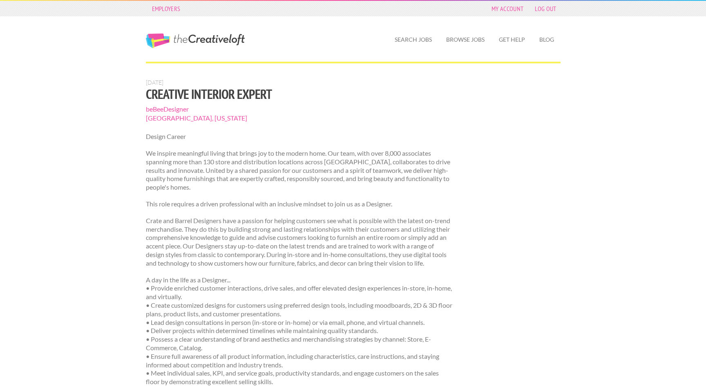
click at [177, 109] on span "beBeeDesigner" at bounding box center [300, 109] width 308 height 9
drag, startPoint x: 191, startPoint y: 107, endPoint x: 146, endPoint y: 109, distance: 44.6
click at [146, 109] on span "beBeeDesigner" at bounding box center [300, 109] width 308 height 9
copy span "beBeeDesigner"
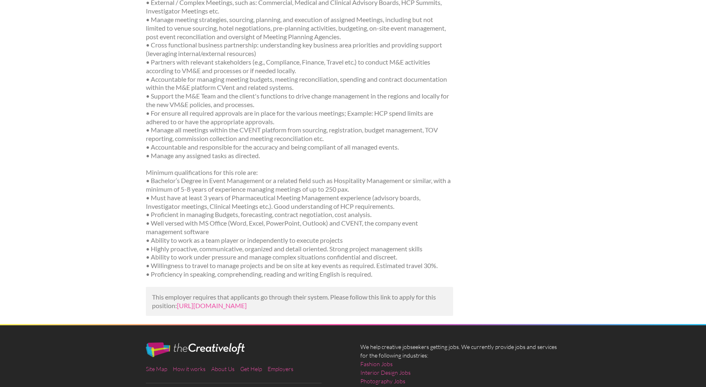
scroll to position [249, 0]
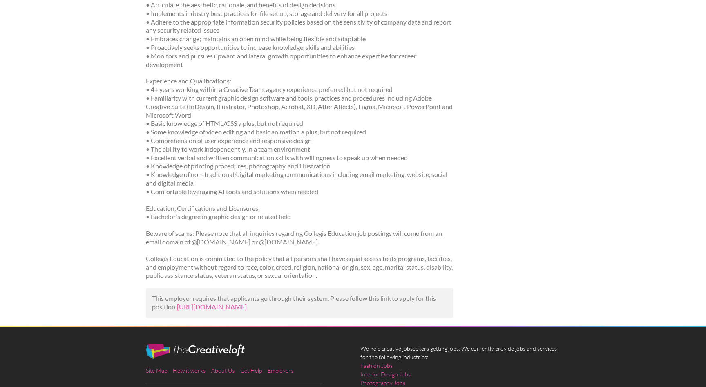
scroll to position [416, 0]
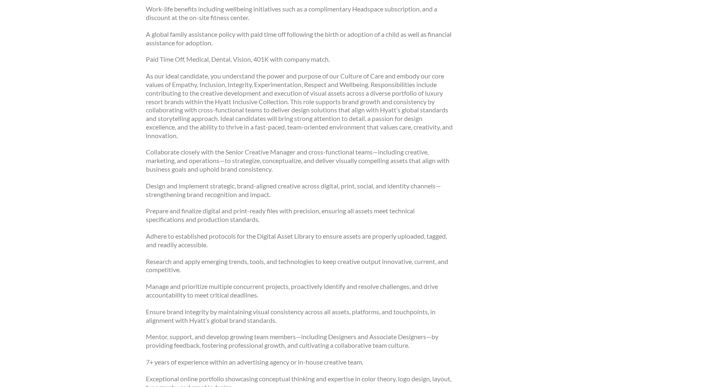
scroll to position [385, 0]
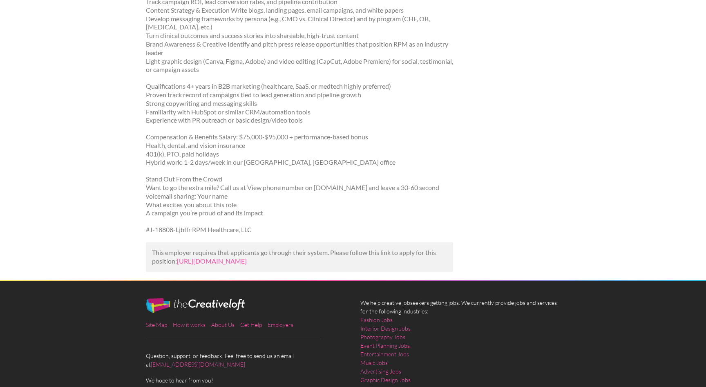
scroll to position [295, 0]
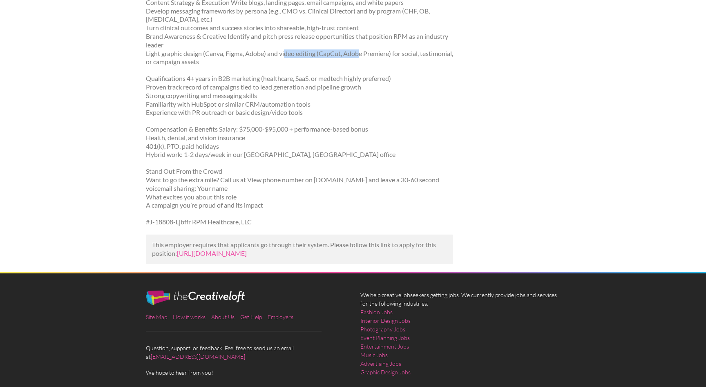
drag, startPoint x: 285, startPoint y: 53, endPoint x: 360, endPoint y: 55, distance: 74.8
click at [360, 55] on p "Responsibilities Campaigns & Pipeline Growth Launch and manage multi-channel ca…" at bounding box center [300, 2] width 308 height 127
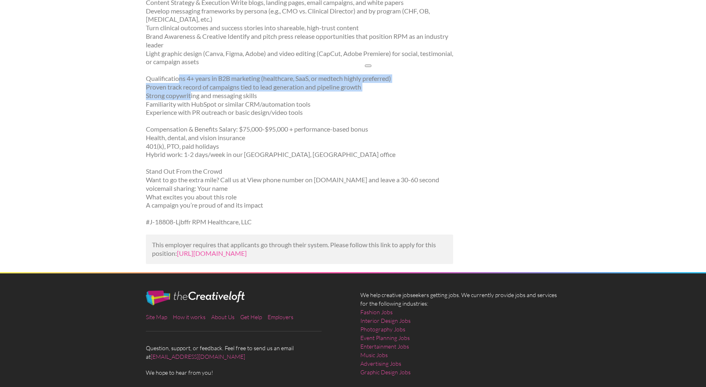
drag, startPoint x: 177, startPoint y: 78, endPoint x: 192, endPoint y: 94, distance: 21.4
click at [191, 94] on p "Qualifications 4+ years in B2B marketing (healthcare, SaaS, or medtech highly p…" at bounding box center [300, 95] width 308 height 42
click at [217, 91] on p "Qualifications 4+ years in B2B marketing (healthcare, SaaS, or medtech highly p…" at bounding box center [300, 95] width 308 height 42
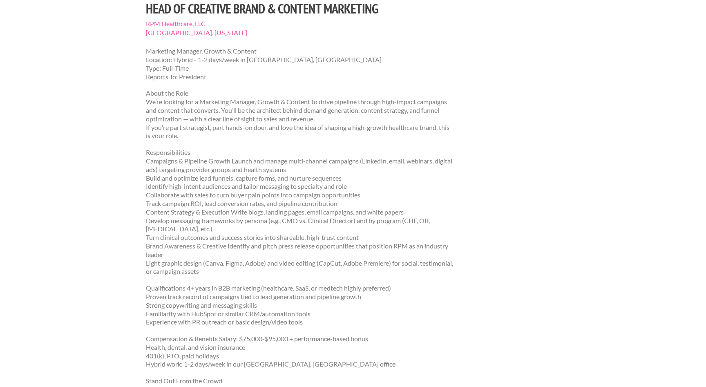
scroll to position [136, 0]
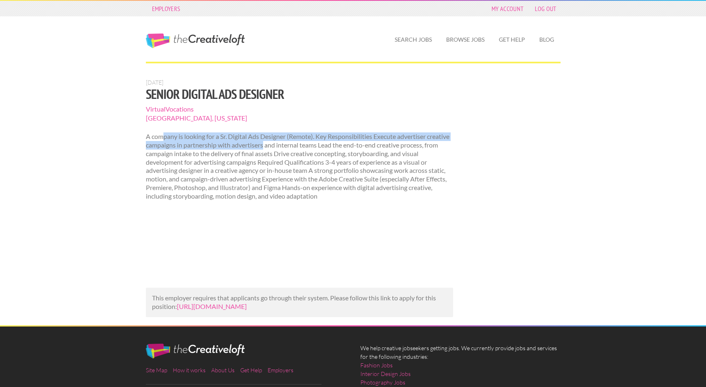
drag, startPoint x: 164, startPoint y: 138, endPoint x: 289, endPoint y: 144, distance: 125.6
click at [289, 144] on p "A company is looking for a Sr. Digital Ads Designer (Remote). Key Responsibilit…" at bounding box center [300, 166] width 308 height 68
click at [306, 140] on p "A company is looking for a Sr. Digital Ads Designer (Remote). Key Responsibilit…" at bounding box center [300, 166] width 308 height 68
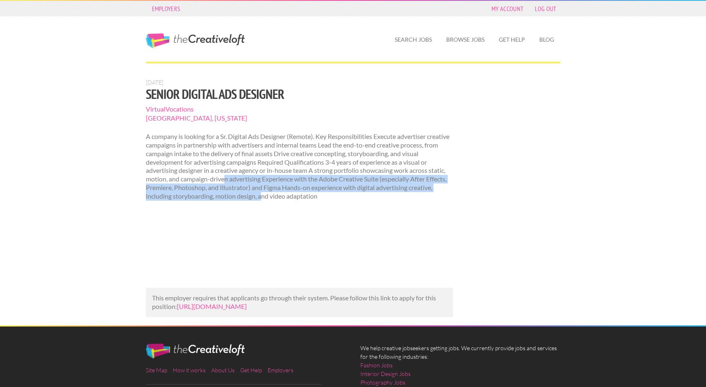
drag, startPoint x: 224, startPoint y: 175, endPoint x: 262, endPoint y: 192, distance: 41.5
click at [262, 192] on p "A company is looking for a Sr. Digital Ads Designer (Remote). Key Responsibilit…" at bounding box center [300, 166] width 308 height 68
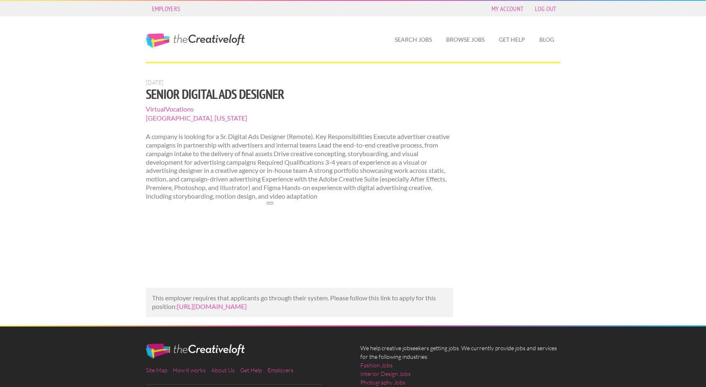
click at [178, 109] on span "VirtualVocations" at bounding box center [300, 109] width 308 height 9
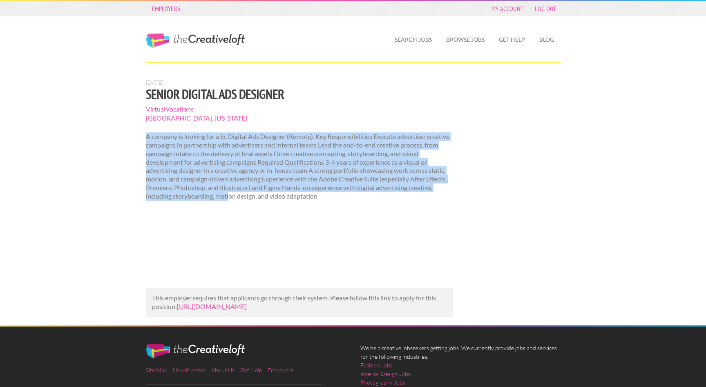
drag, startPoint x: 145, startPoint y: 136, endPoint x: 230, endPoint y: 198, distance: 104.6
click at [230, 198] on p "A company is looking for a Sr. Digital Ads Designer (Remote). Key Responsibilit…" at bounding box center [300, 166] width 308 height 68
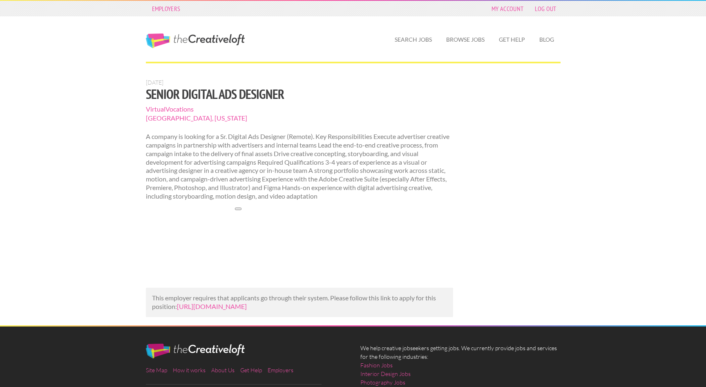
click at [286, 199] on p "A company is looking for a Sr. Digital Ads Designer (Remote). Key Responsibilit…" at bounding box center [300, 166] width 308 height 68
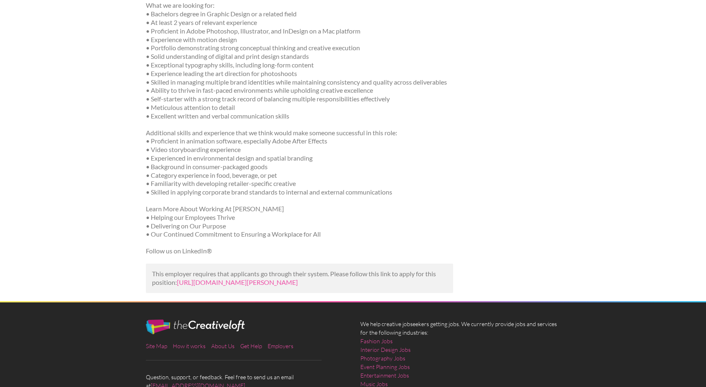
scroll to position [566, 0]
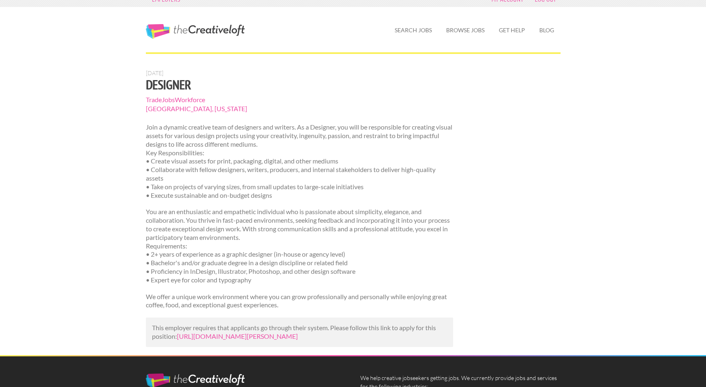
scroll to position [25, 0]
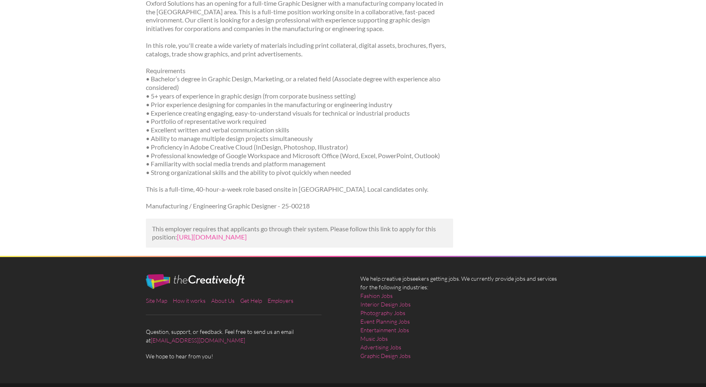
scroll to position [200, 0]
